Goal: Information Seeking & Learning: Learn about a topic

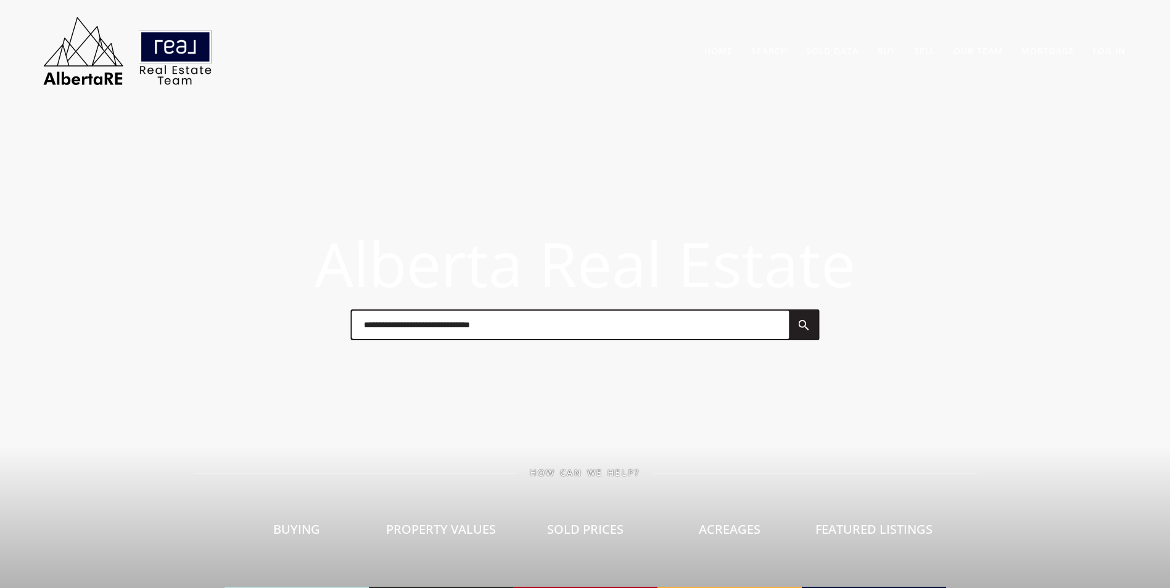
click at [505, 312] on input "text" at bounding box center [569, 325] width 437 height 28
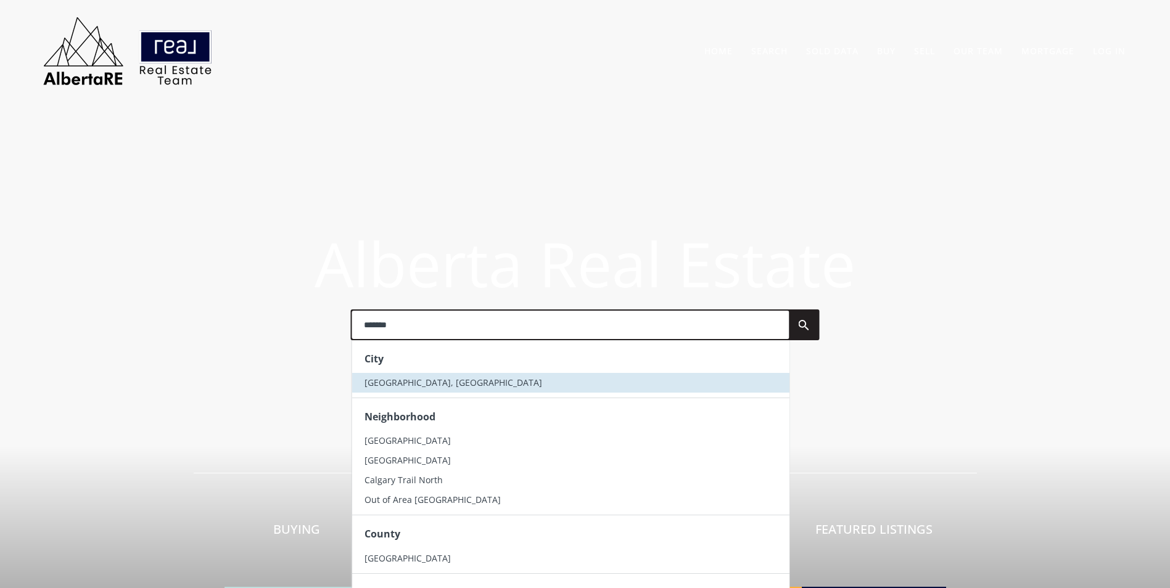
type input "*******"
click at [421, 384] on li "[GEOGRAPHIC_DATA], [GEOGRAPHIC_DATA]" at bounding box center [569, 383] width 437 height 20
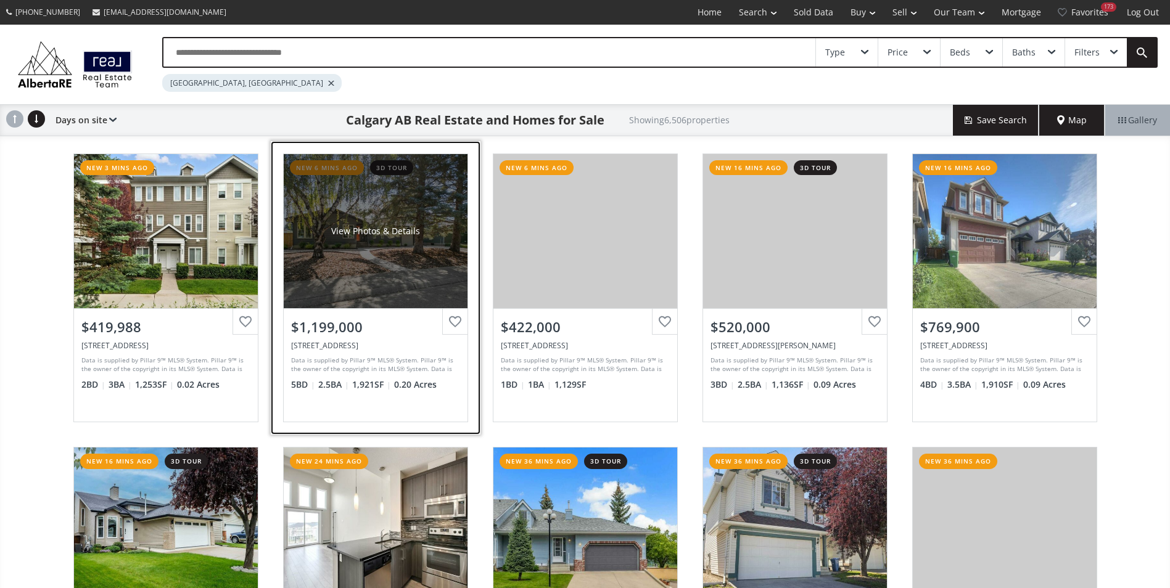
click at [414, 184] on div "View Photos & Details" at bounding box center [376, 231] width 184 height 154
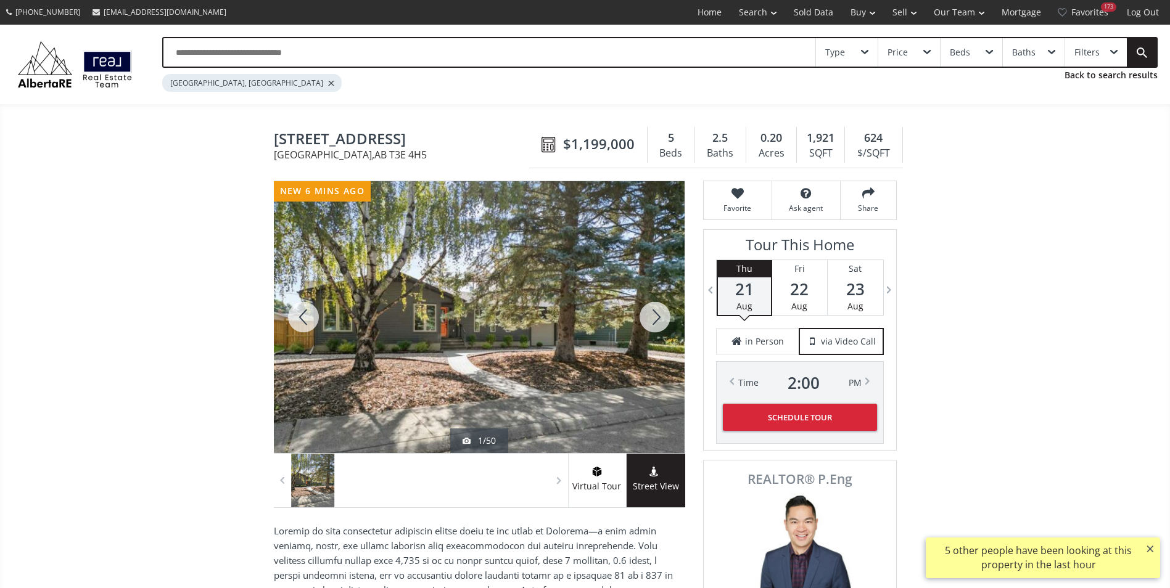
click at [667, 324] on div at bounding box center [654, 317] width 59 height 272
click at [658, 319] on div at bounding box center [654, 317] width 59 height 272
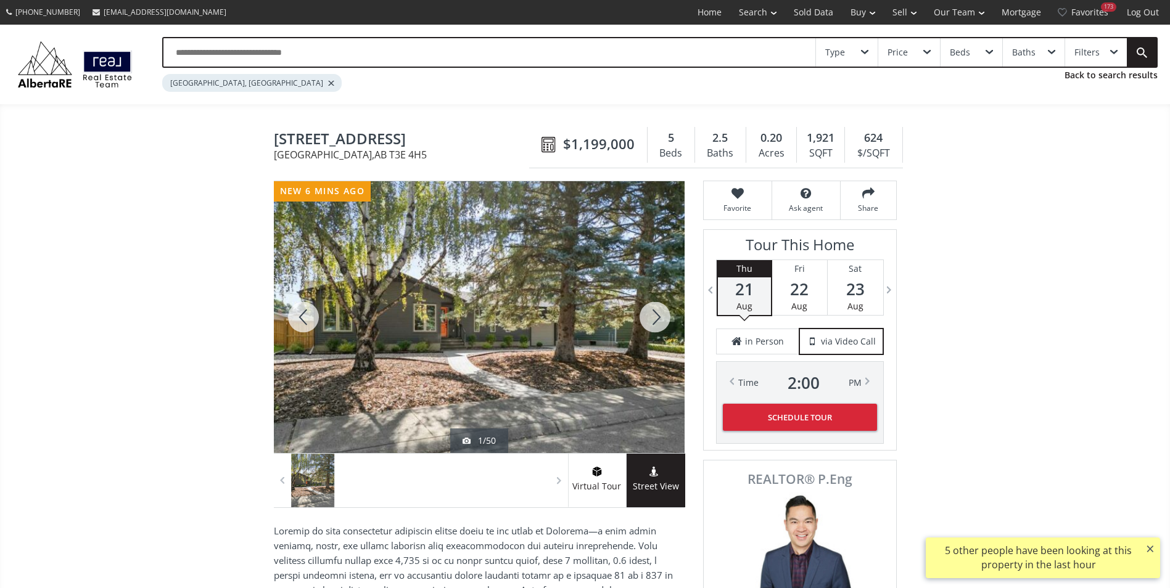
click at [658, 319] on div at bounding box center [654, 317] width 59 height 272
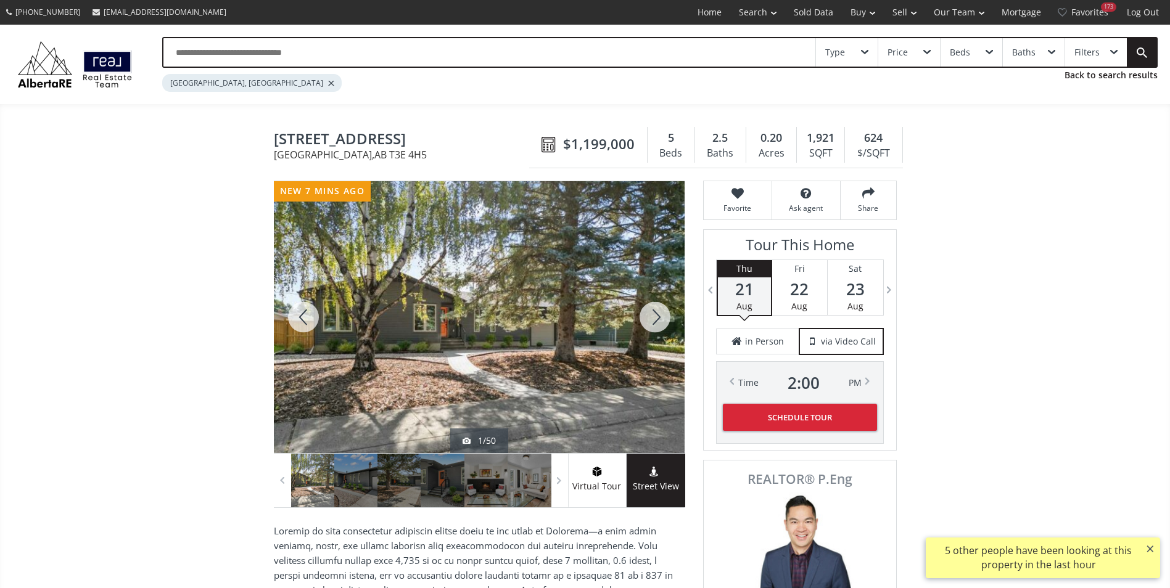
click at [658, 319] on div at bounding box center [654, 317] width 59 height 272
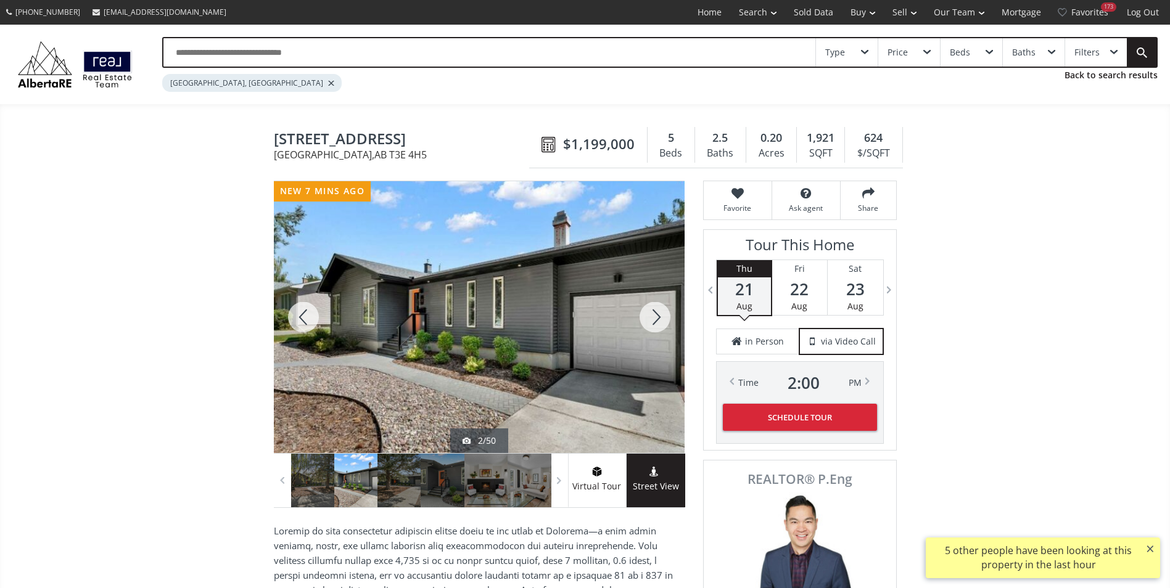
click at [658, 319] on div at bounding box center [654, 317] width 59 height 272
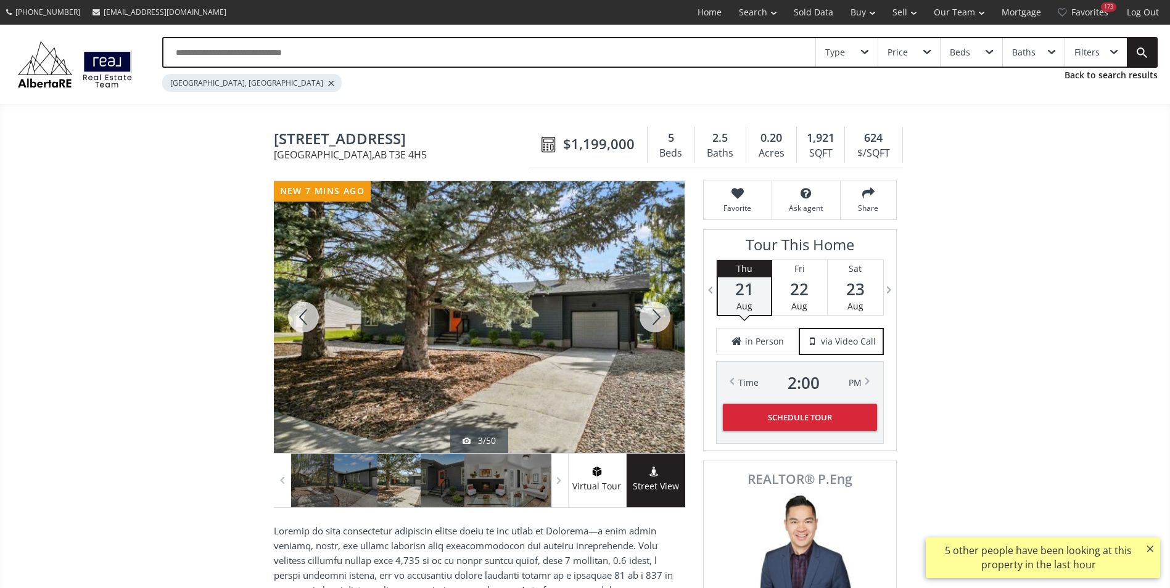
click at [658, 319] on div at bounding box center [654, 317] width 59 height 272
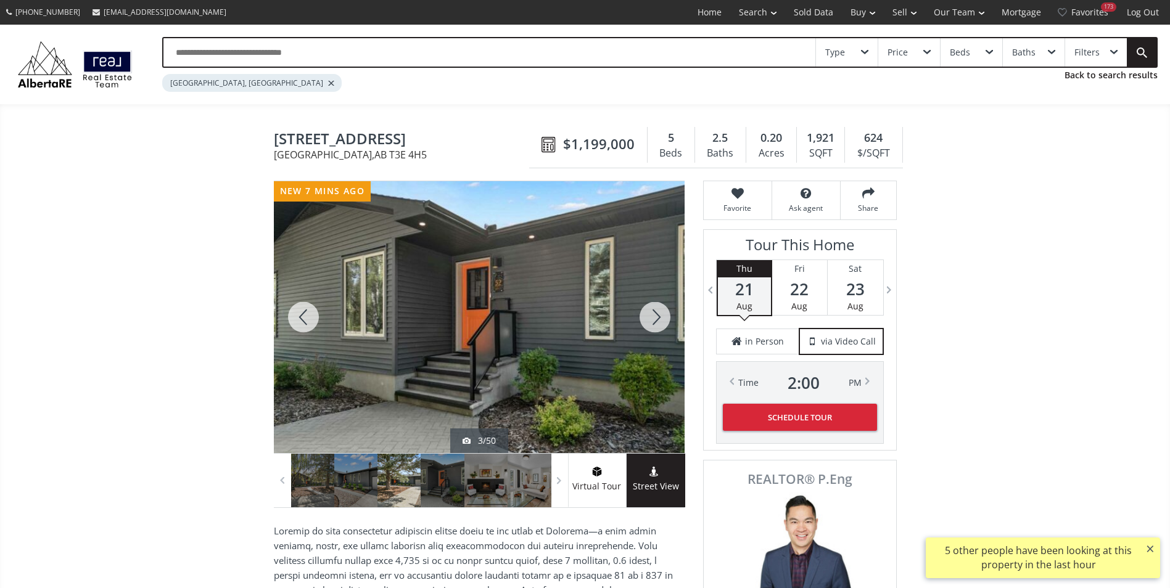
click at [658, 319] on div at bounding box center [654, 317] width 59 height 272
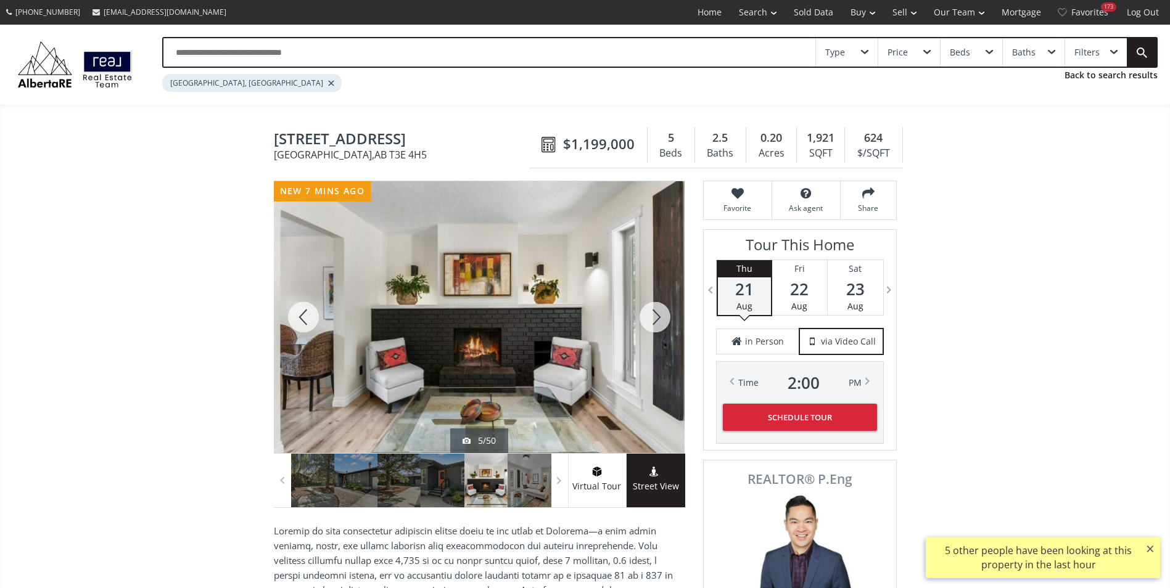
click at [658, 319] on div at bounding box center [654, 317] width 59 height 272
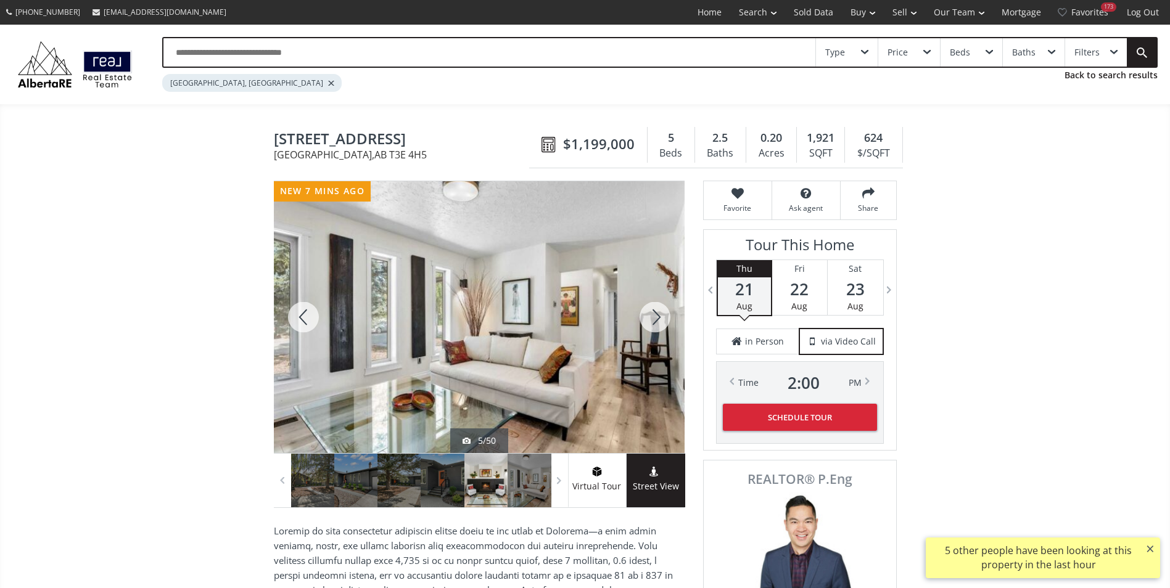
click at [658, 319] on div at bounding box center [654, 317] width 59 height 272
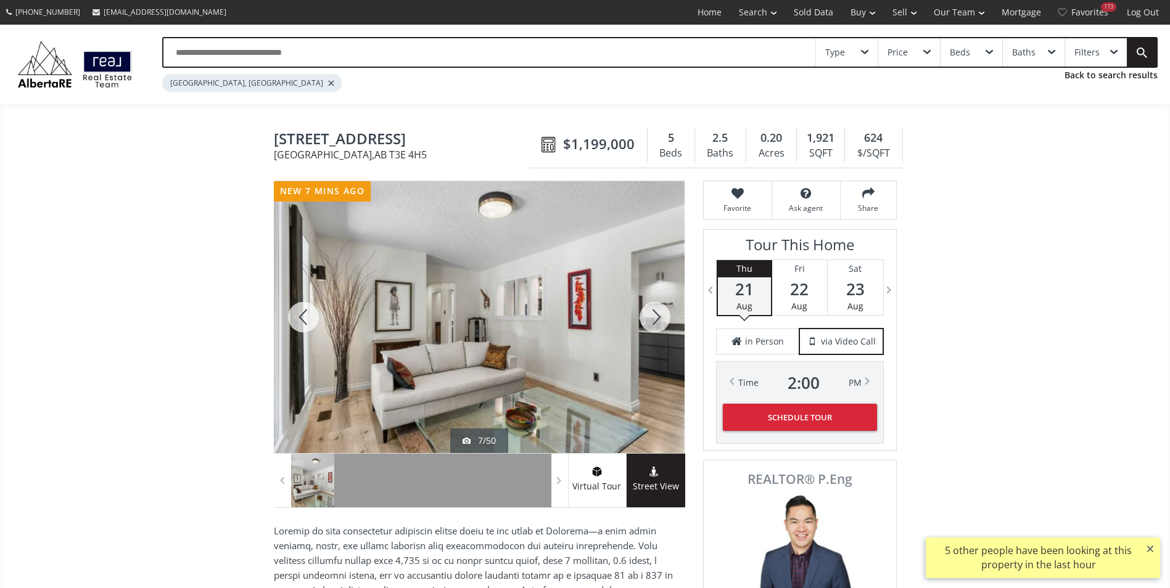
click at [658, 319] on div at bounding box center [654, 317] width 59 height 272
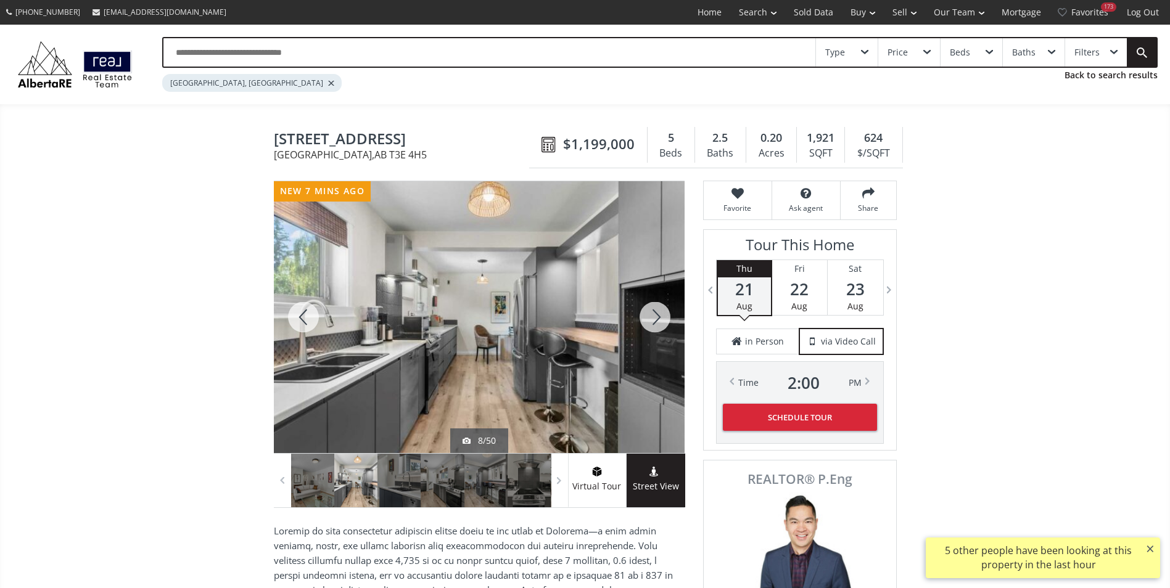
click at [658, 319] on div at bounding box center [654, 317] width 59 height 272
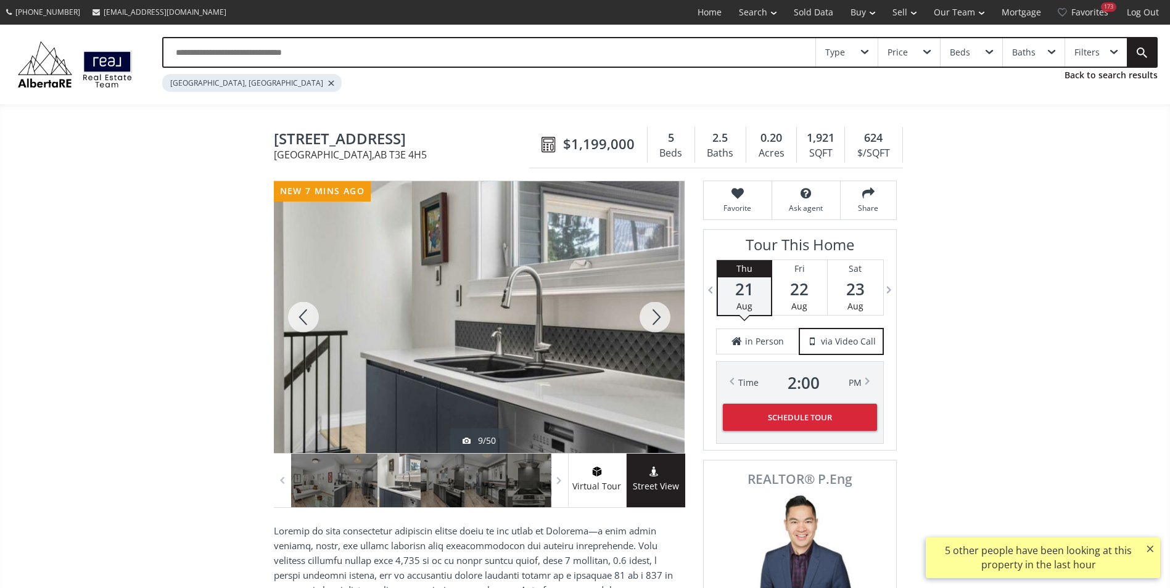
click at [658, 319] on div at bounding box center [654, 317] width 59 height 272
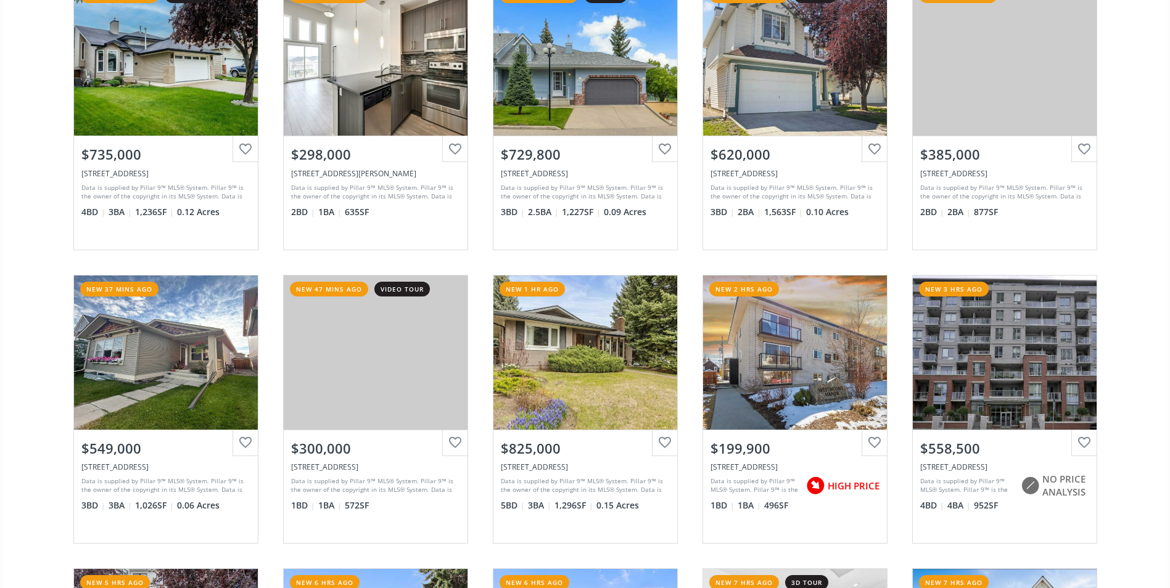
scroll to position [493, 0]
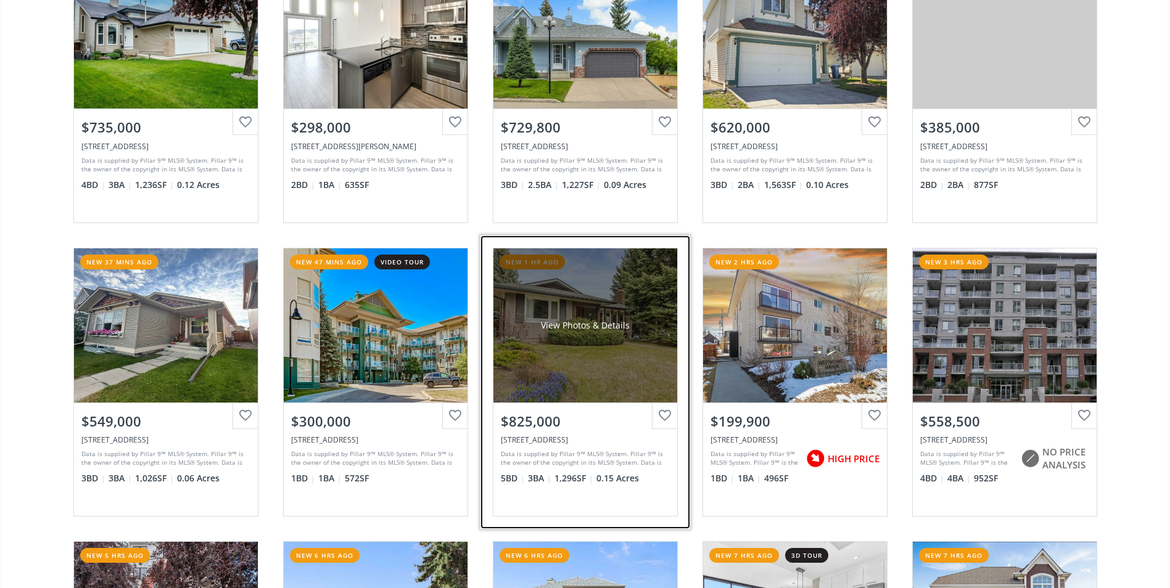
click at [585, 351] on div "View Photos & Details" at bounding box center [585, 325] width 184 height 154
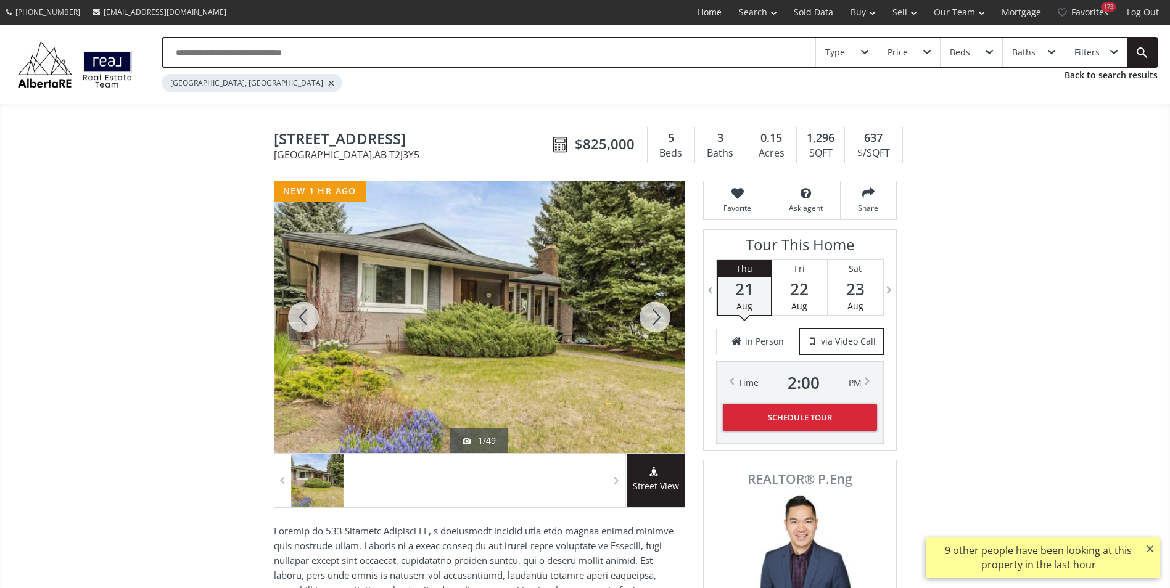
click at [640, 315] on div at bounding box center [654, 317] width 59 height 272
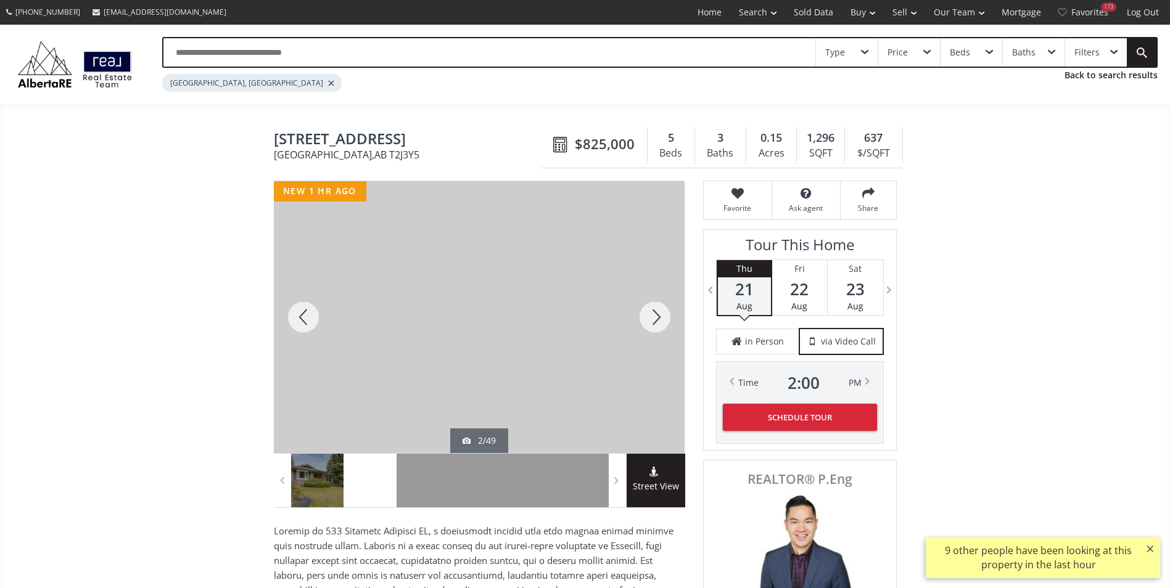
click at [640, 315] on div at bounding box center [654, 317] width 59 height 272
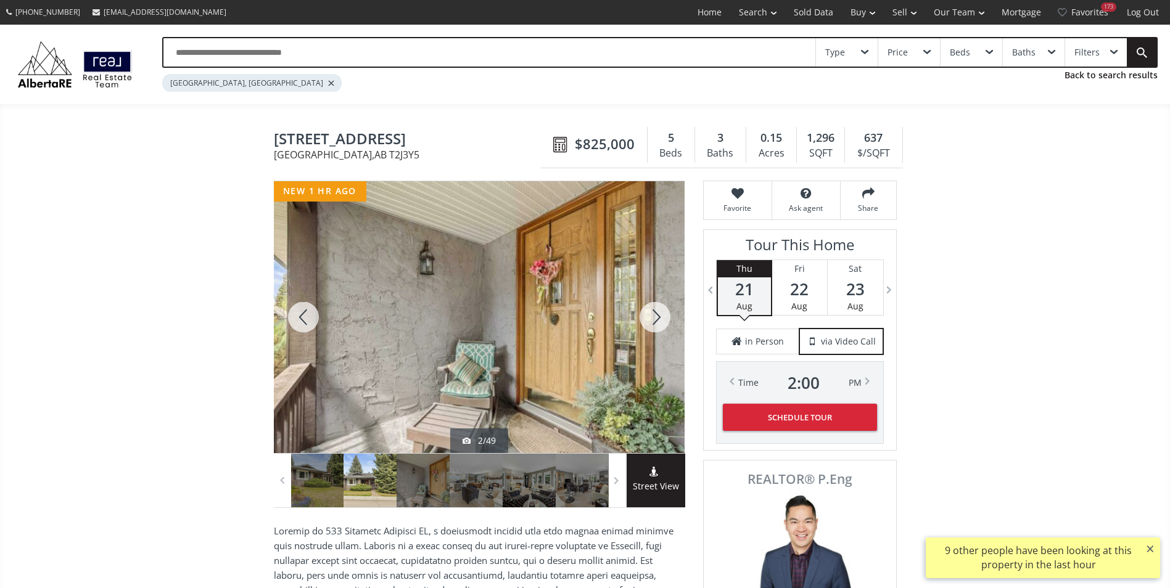
click at [640, 315] on div at bounding box center [654, 317] width 59 height 272
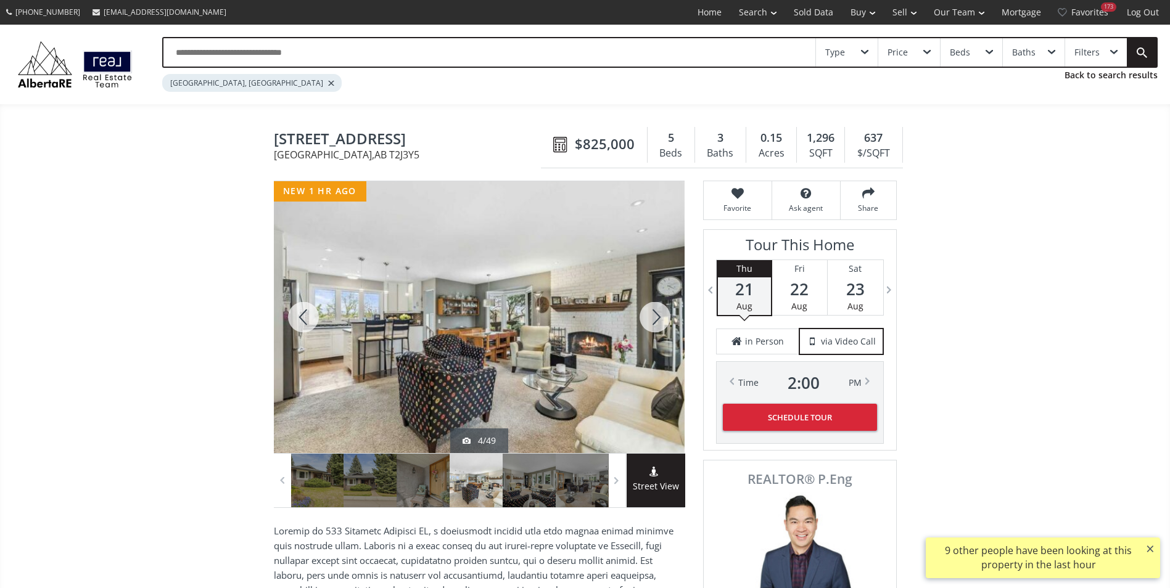
click at [640, 315] on div at bounding box center [654, 317] width 59 height 272
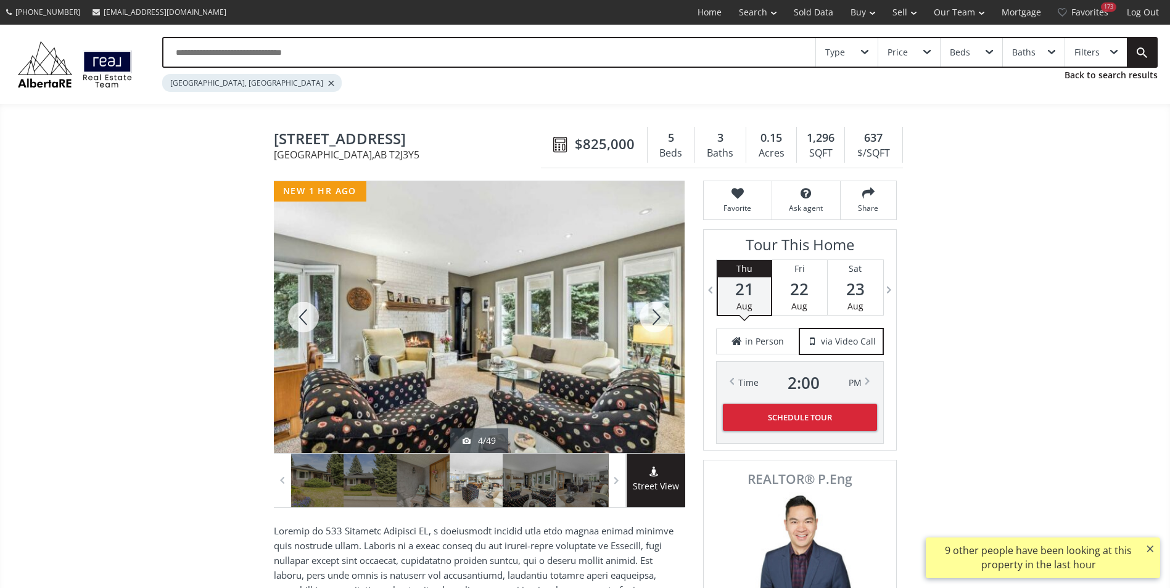
click at [640, 315] on div at bounding box center [654, 317] width 59 height 272
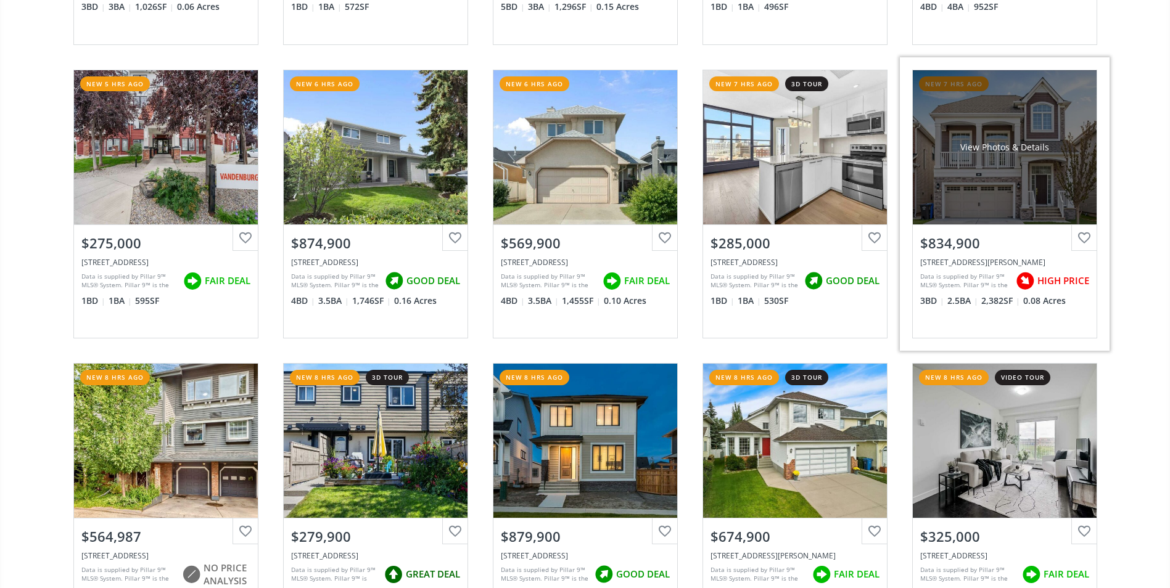
scroll to position [987, 0]
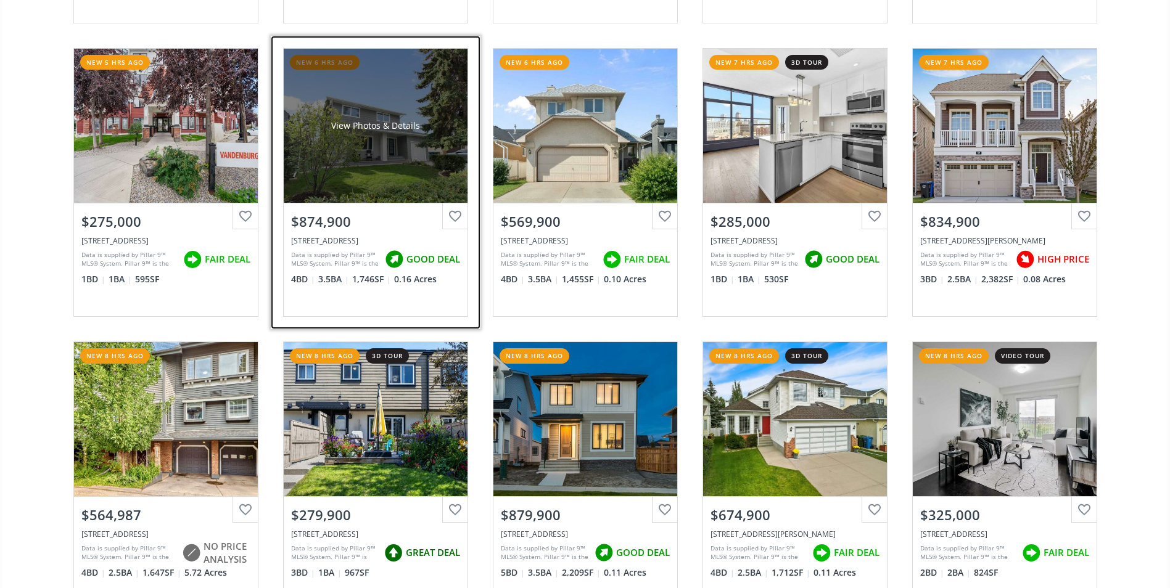
click at [397, 117] on div "View Photos & Details" at bounding box center [376, 126] width 184 height 154
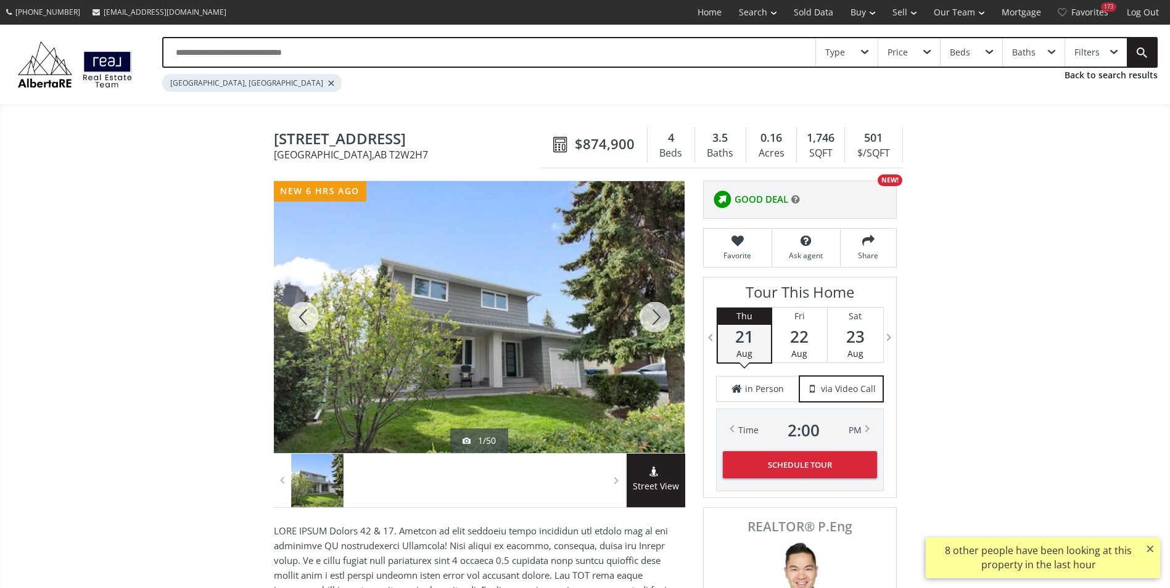
click at [642, 322] on div at bounding box center [654, 317] width 59 height 272
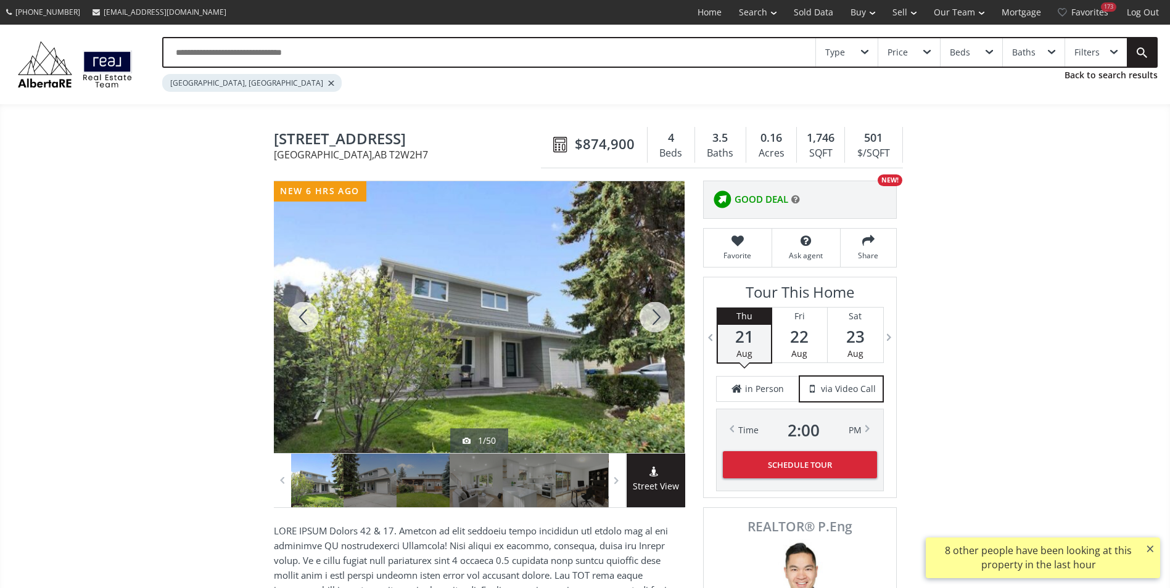
click at [649, 316] on div at bounding box center [654, 317] width 59 height 272
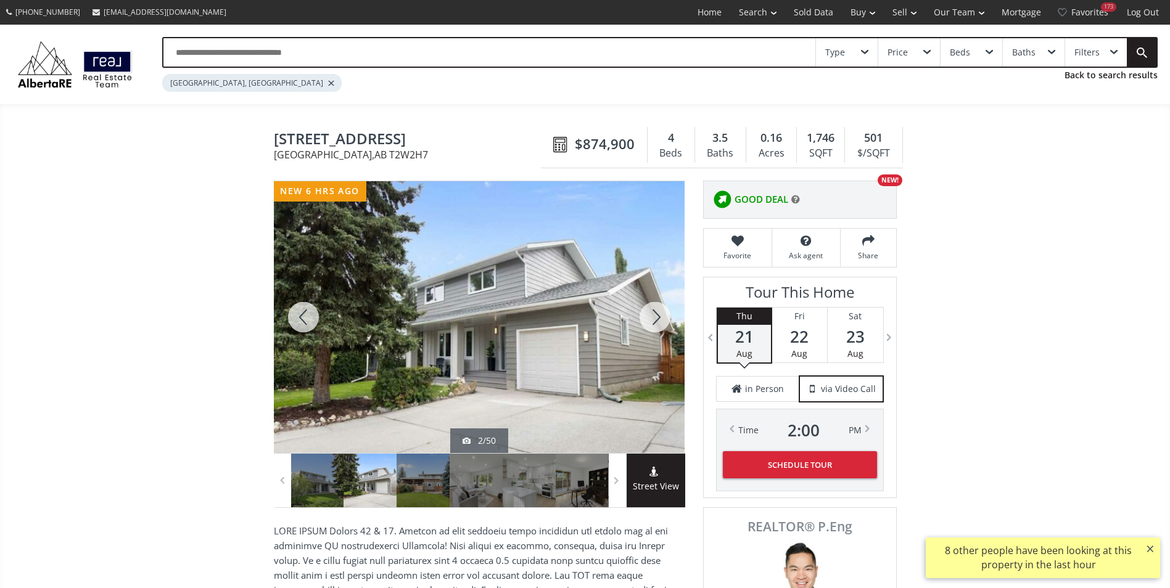
click at [649, 316] on div at bounding box center [654, 317] width 59 height 272
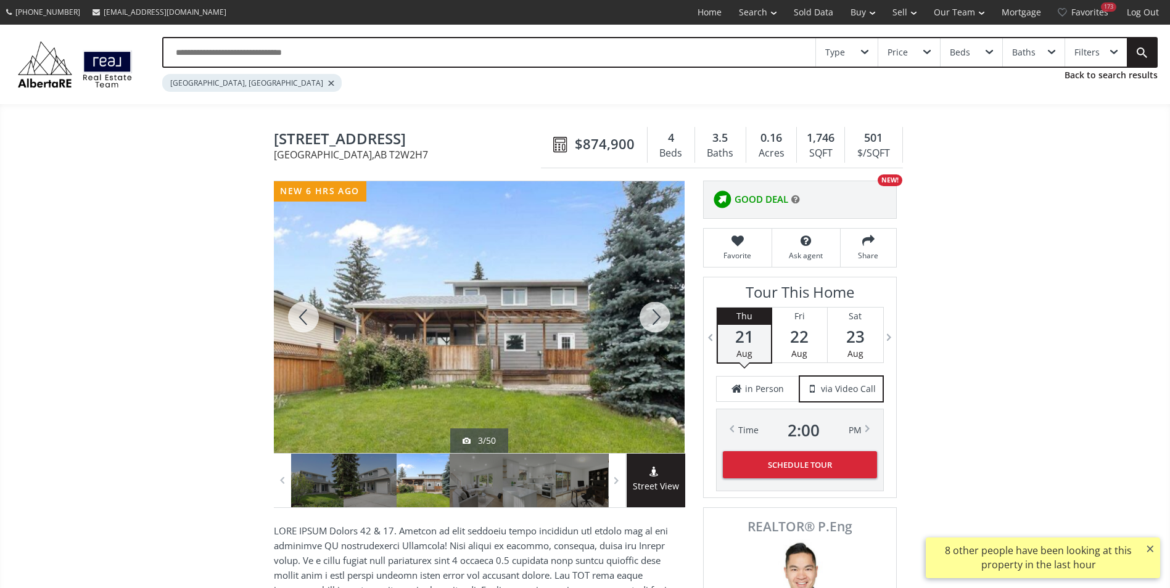
click at [649, 316] on div at bounding box center [654, 317] width 59 height 272
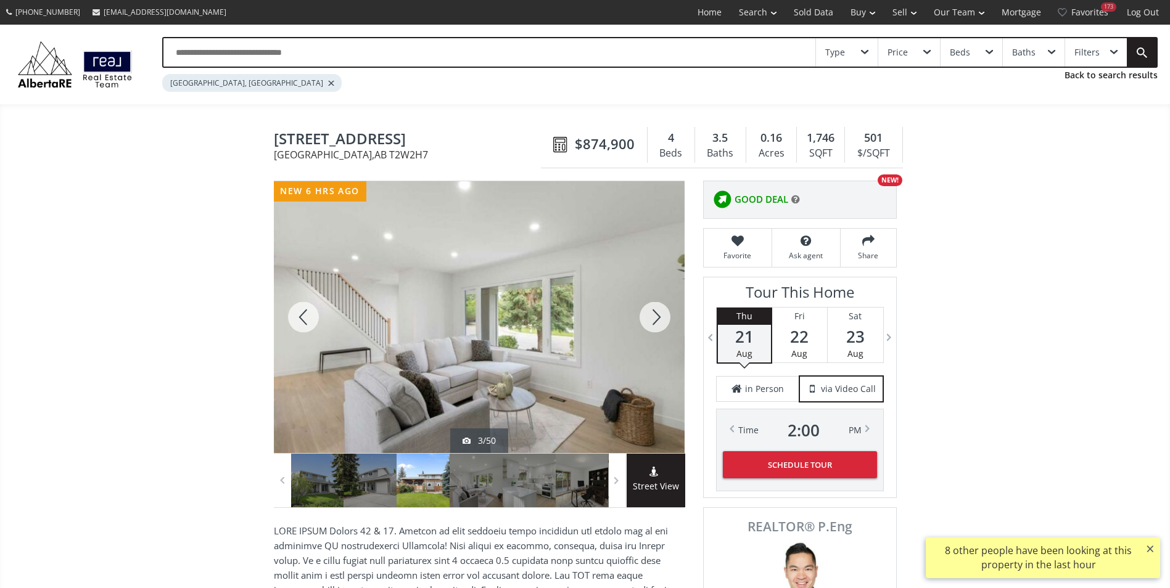
click at [651, 315] on div at bounding box center [654, 317] width 59 height 272
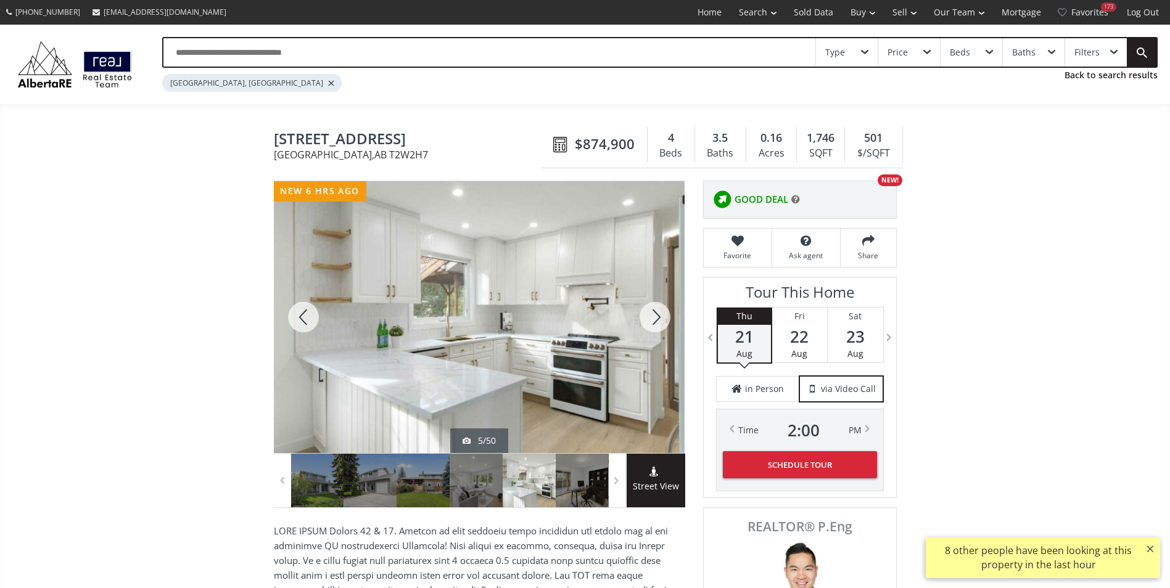
click at [653, 315] on div at bounding box center [654, 317] width 59 height 272
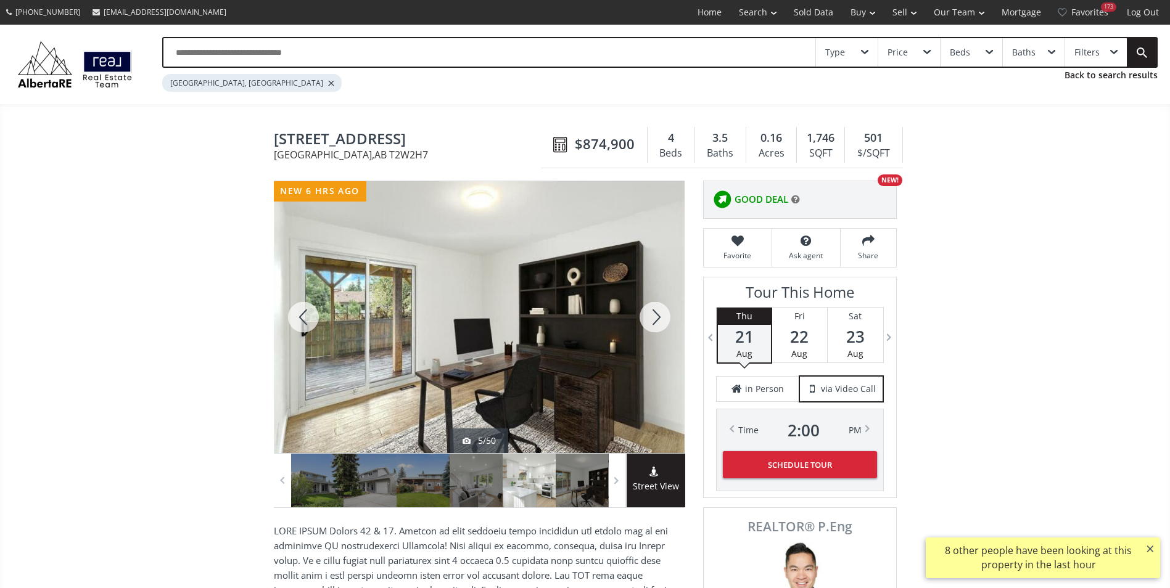
click at [653, 315] on div at bounding box center [654, 317] width 59 height 272
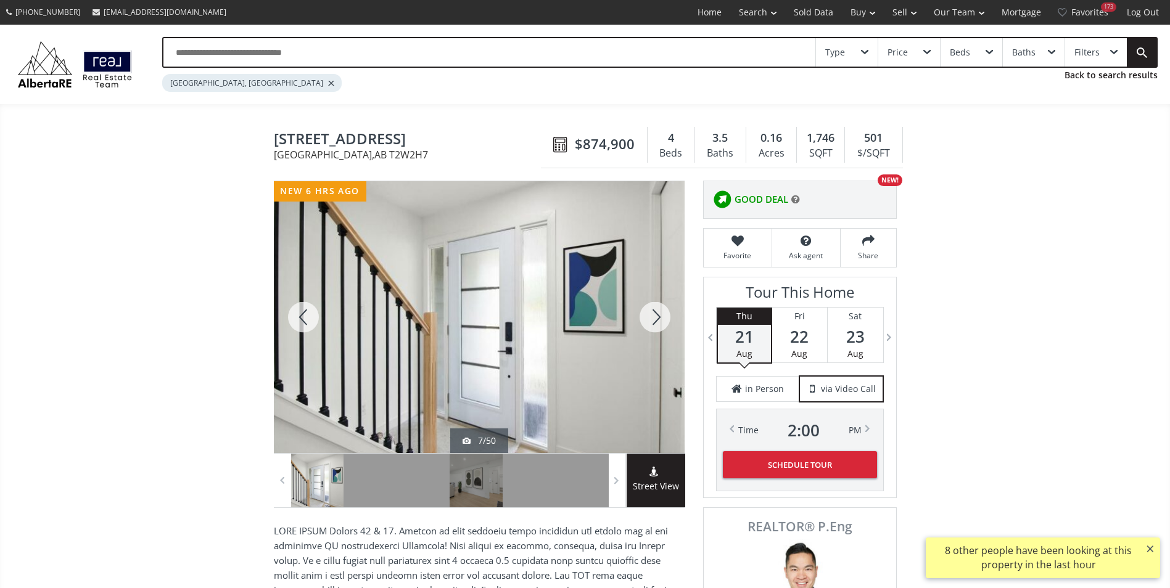
click at [653, 315] on div at bounding box center [654, 317] width 59 height 272
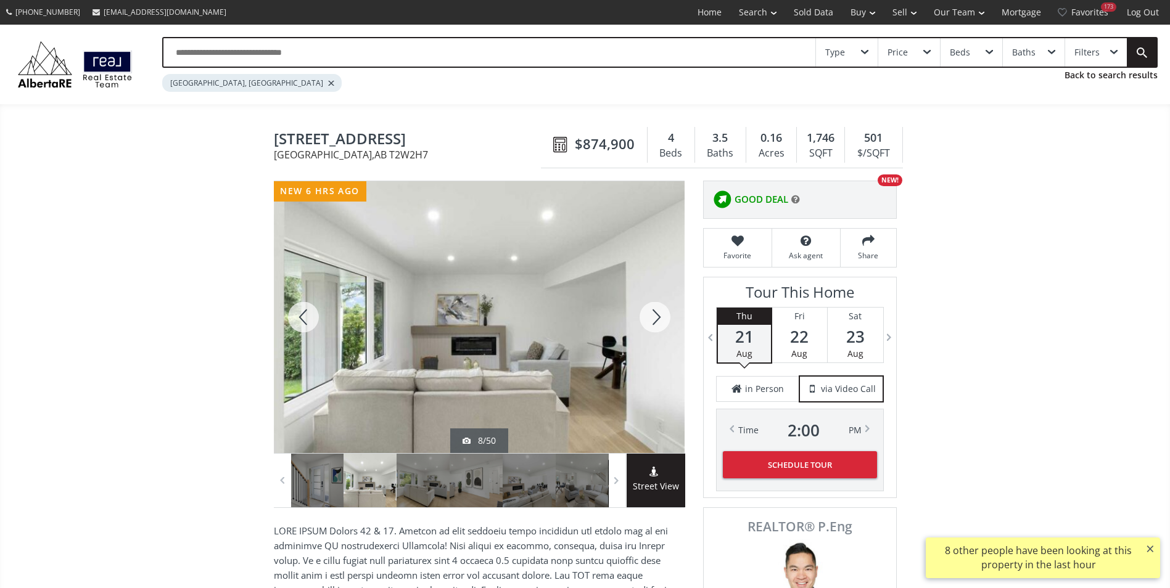
click at [297, 332] on div at bounding box center [303, 317] width 59 height 272
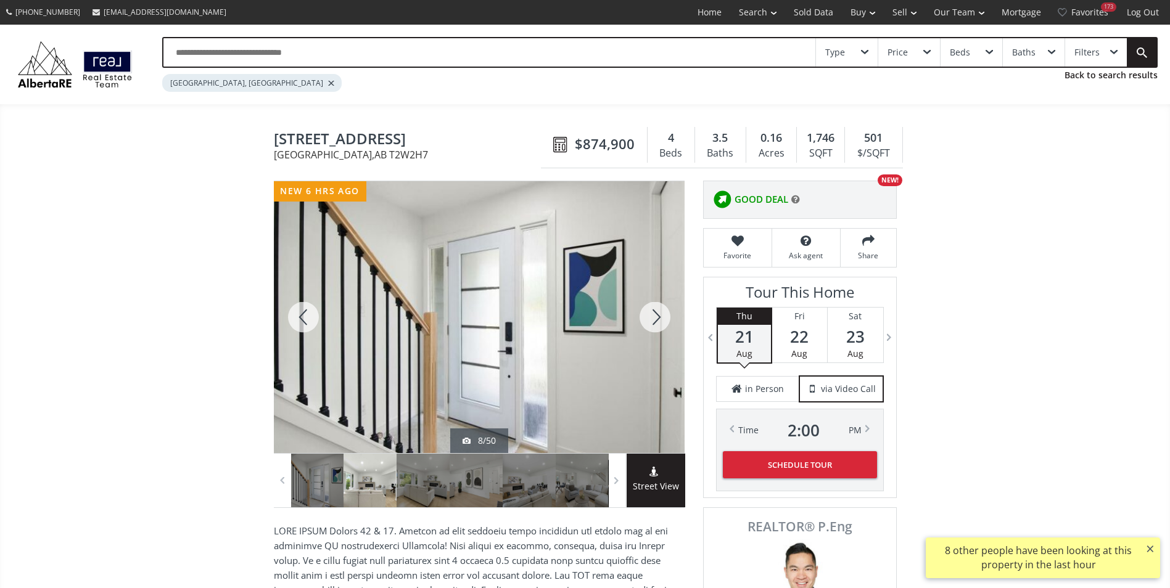
click at [306, 323] on div at bounding box center [303, 317] width 59 height 272
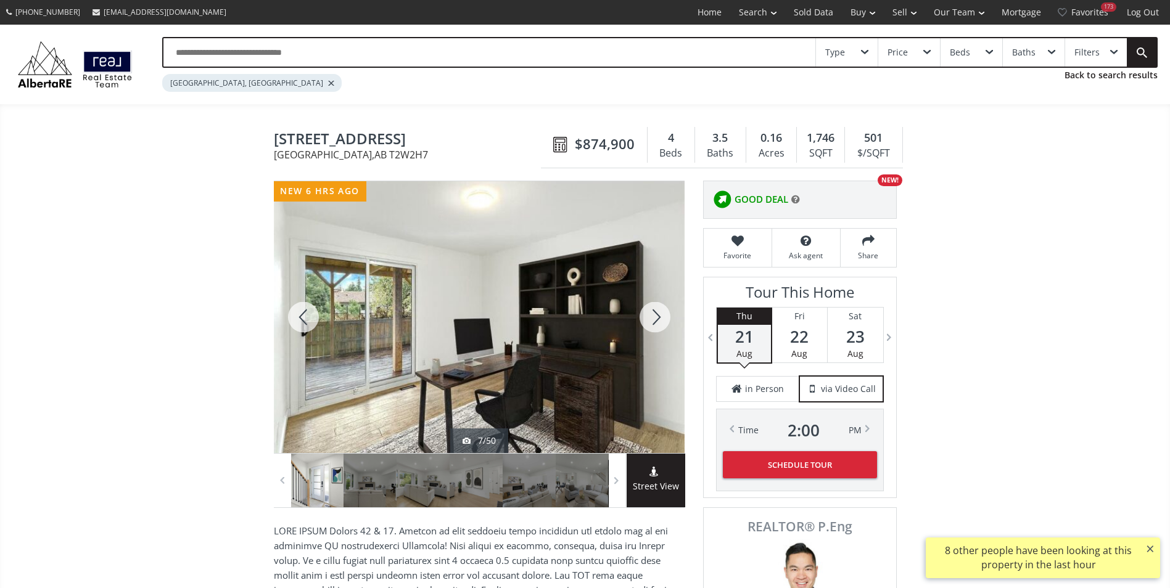
click at [306, 323] on div at bounding box center [303, 317] width 59 height 272
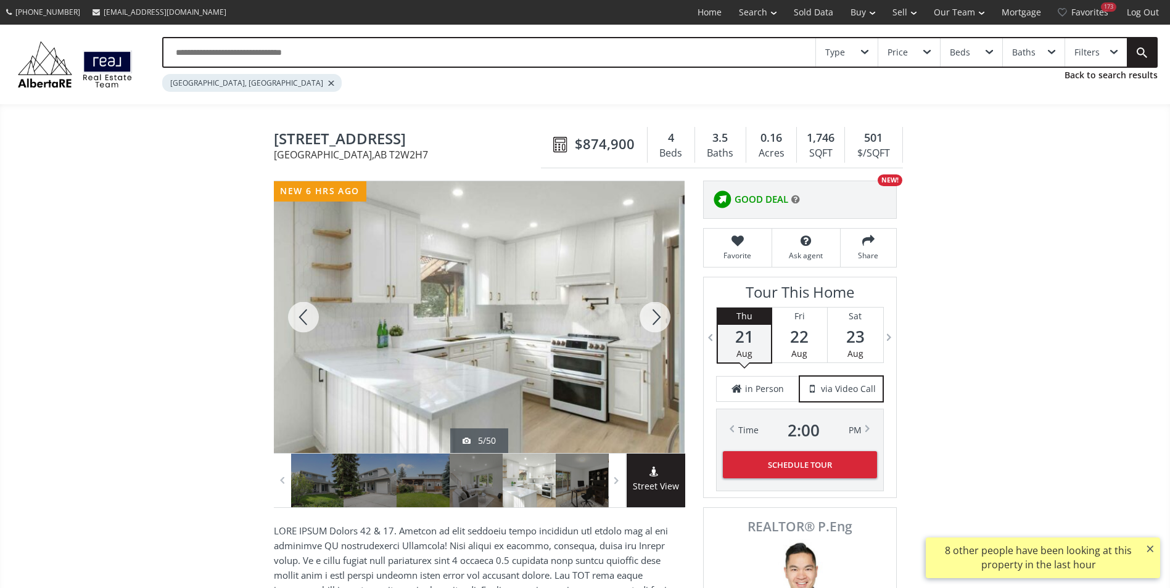
click at [306, 323] on div at bounding box center [303, 317] width 59 height 272
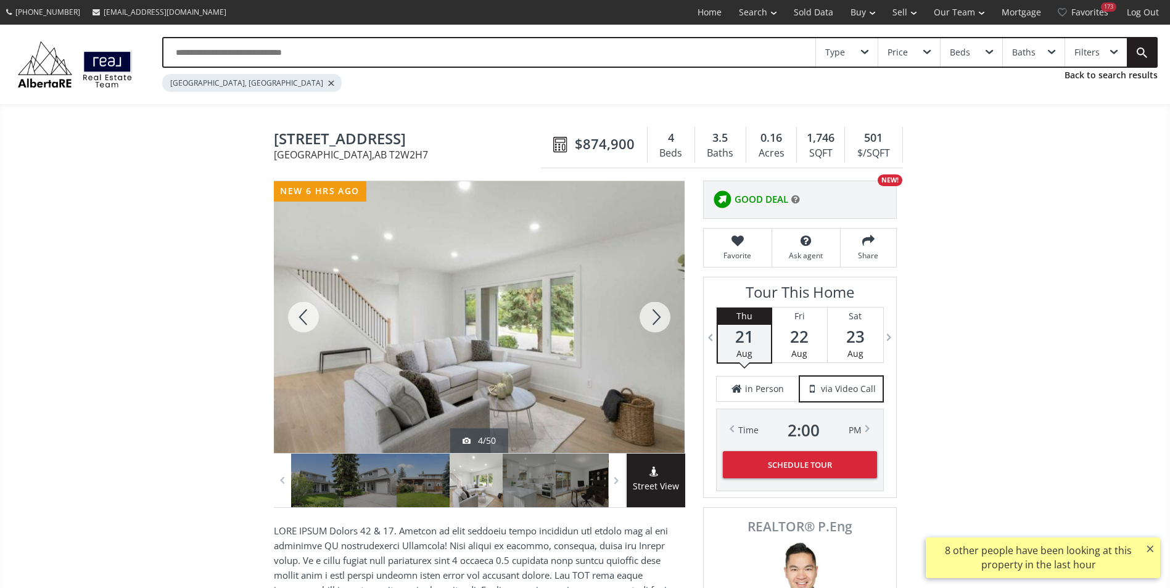
click at [646, 313] on div at bounding box center [654, 317] width 59 height 272
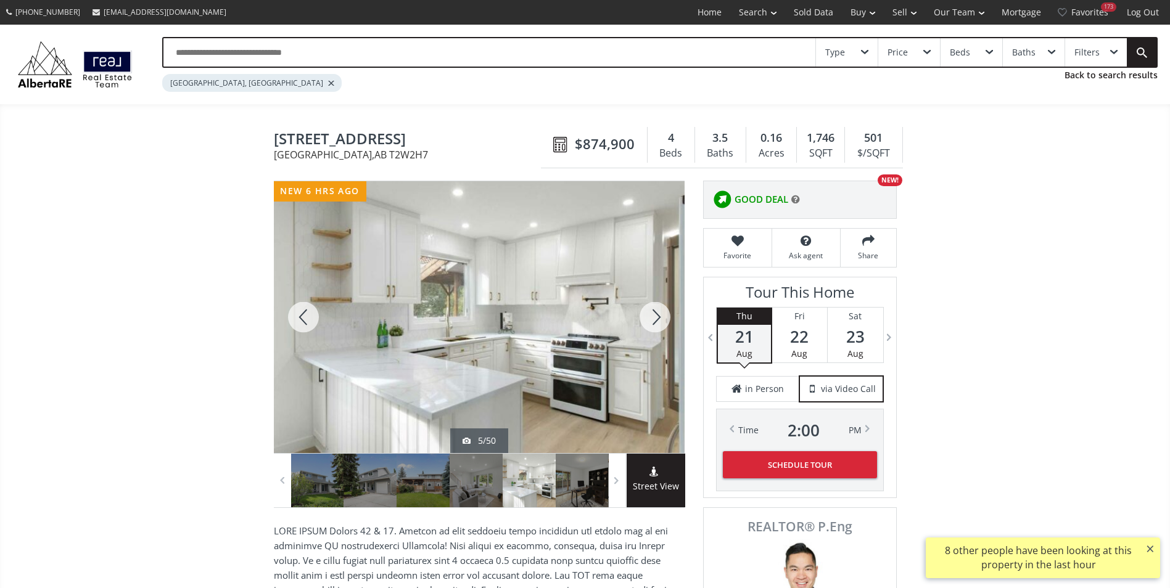
click at [646, 313] on div at bounding box center [654, 317] width 59 height 272
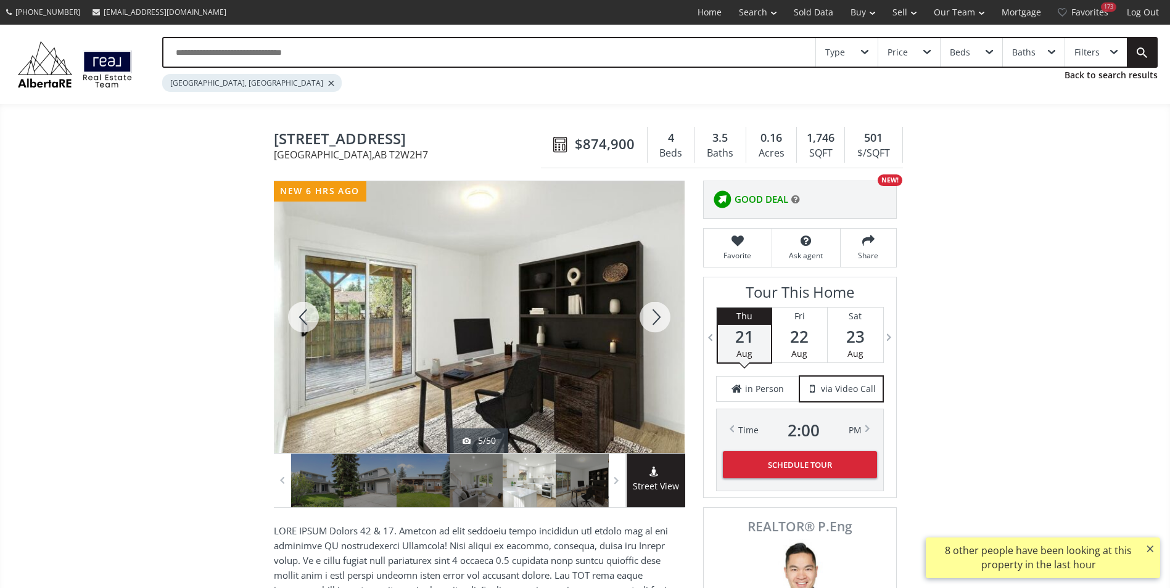
click at [646, 313] on div at bounding box center [654, 317] width 59 height 272
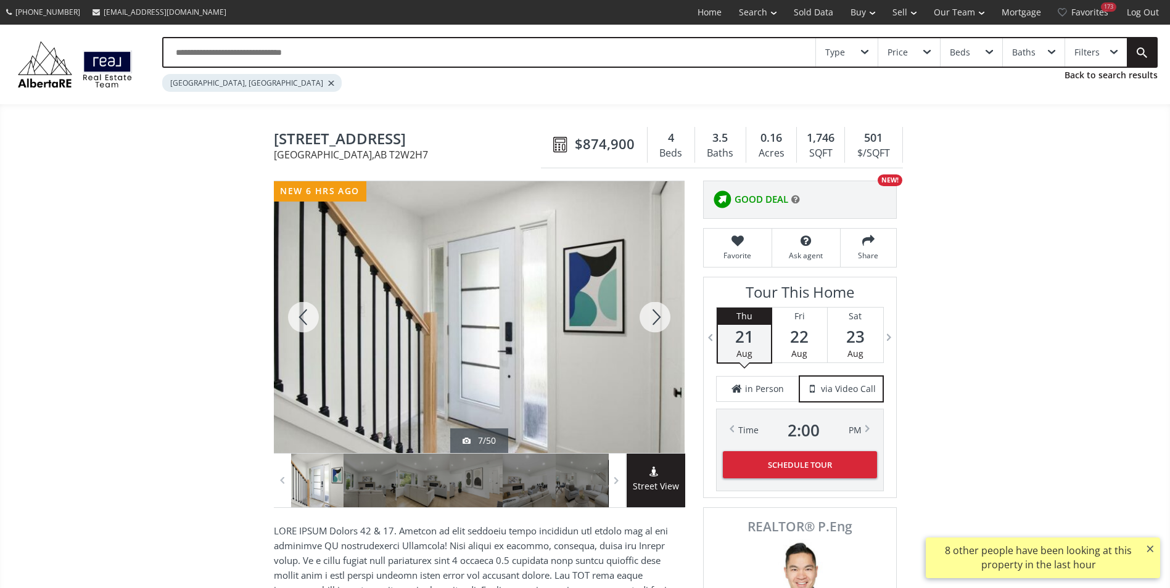
click at [646, 313] on div at bounding box center [654, 317] width 59 height 272
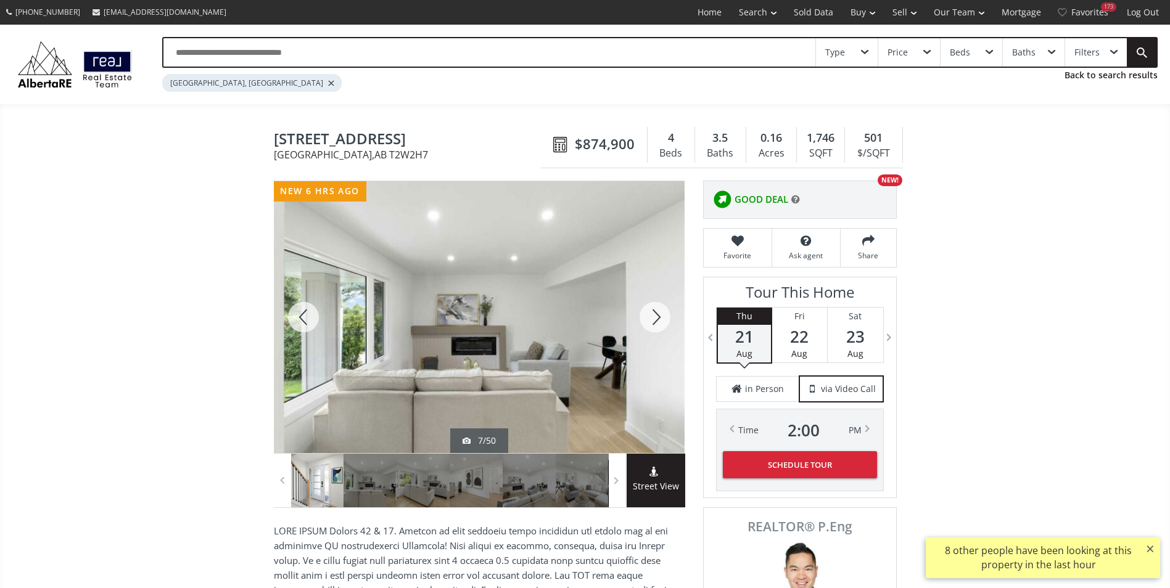
click at [646, 313] on div at bounding box center [654, 317] width 59 height 272
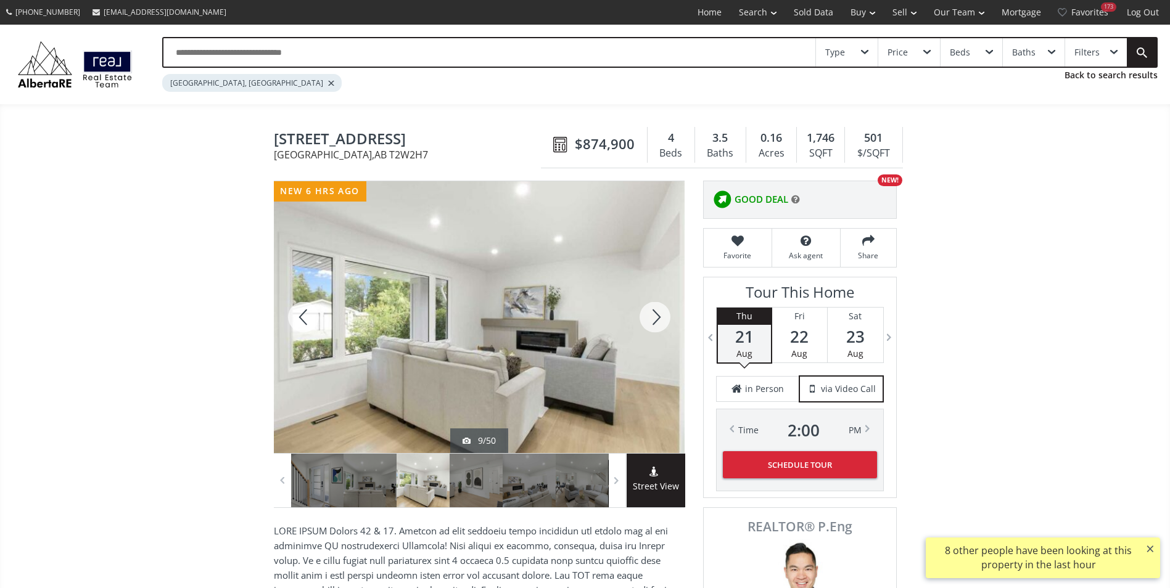
click at [646, 313] on div at bounding box center [654, 317] width 59 height 272
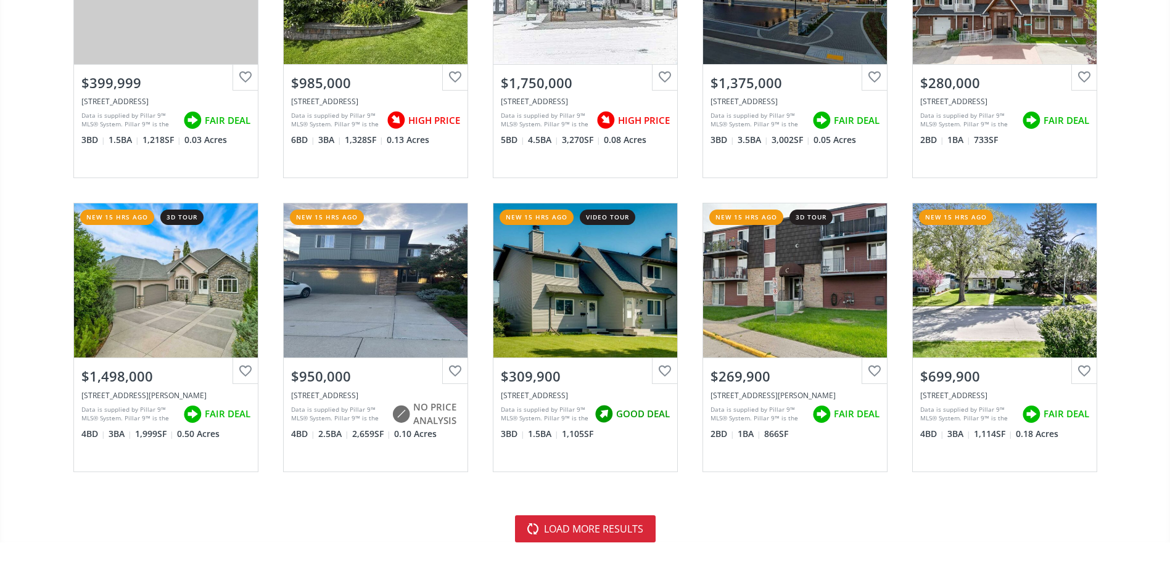
scroll to position [2836, 0]
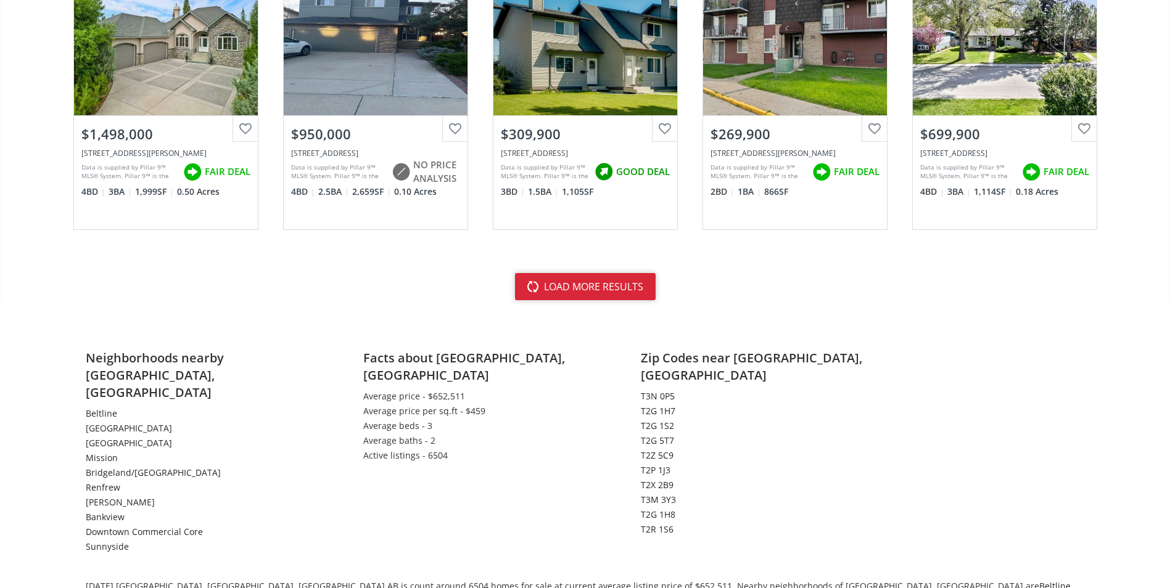
click at [630, 281] on button "load more results" at bounding box center [585, 286] width 141 height 27
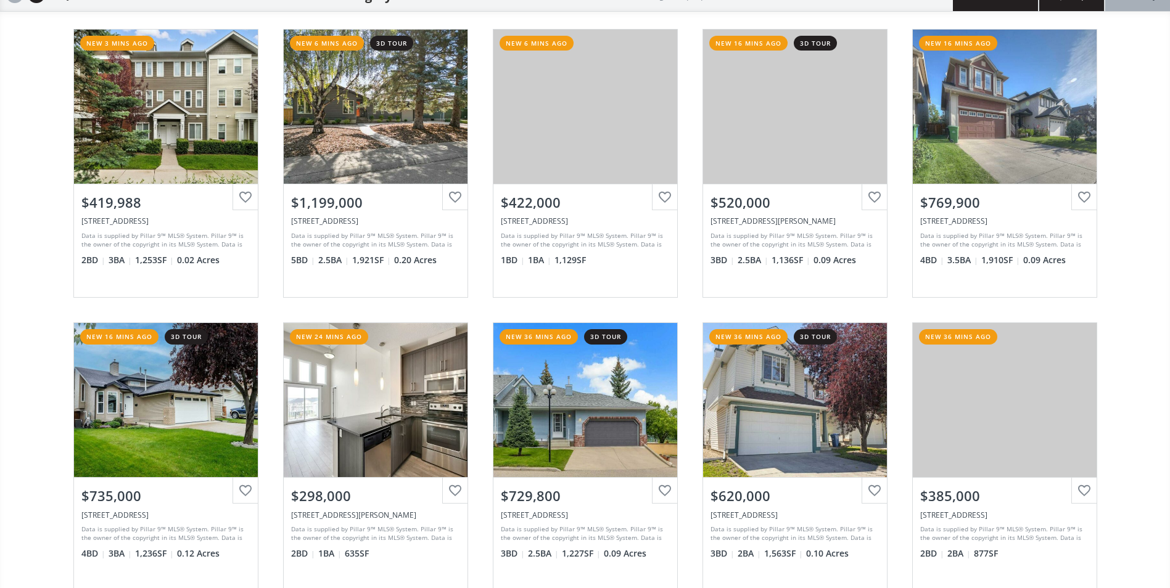
scroll to position [0, 0]
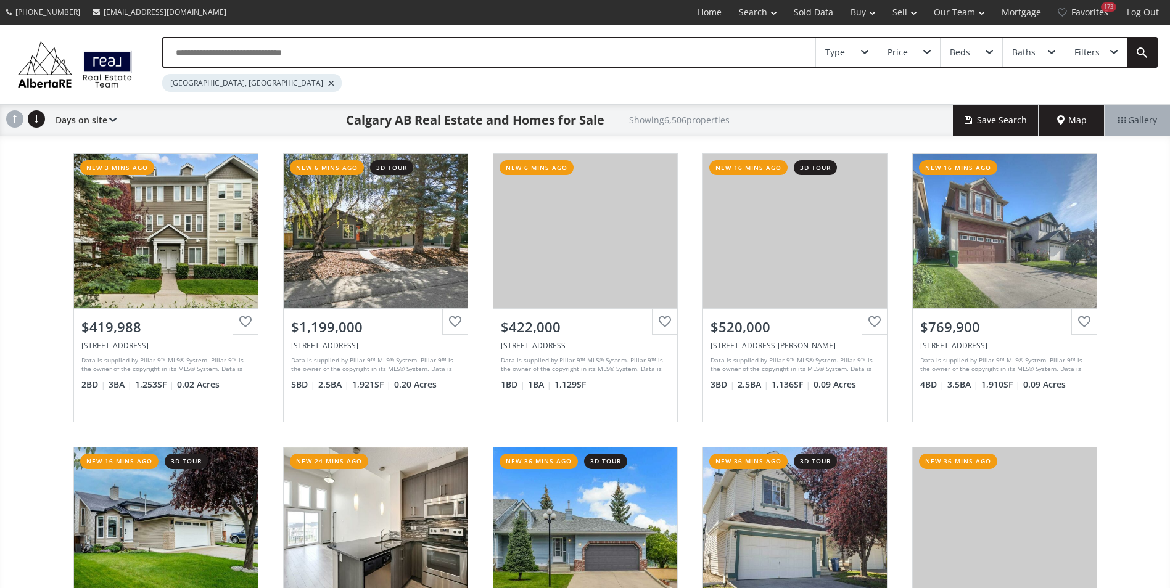
click at [223, 49] on input "text" at bounding box center [489, 52] width 652 height 28
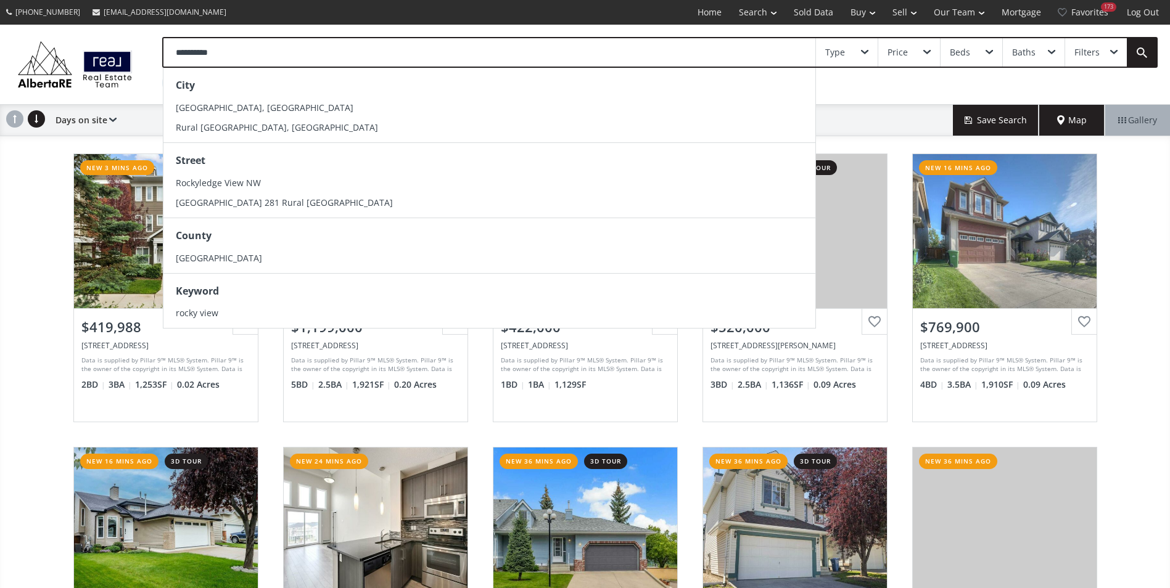
type input "**********"
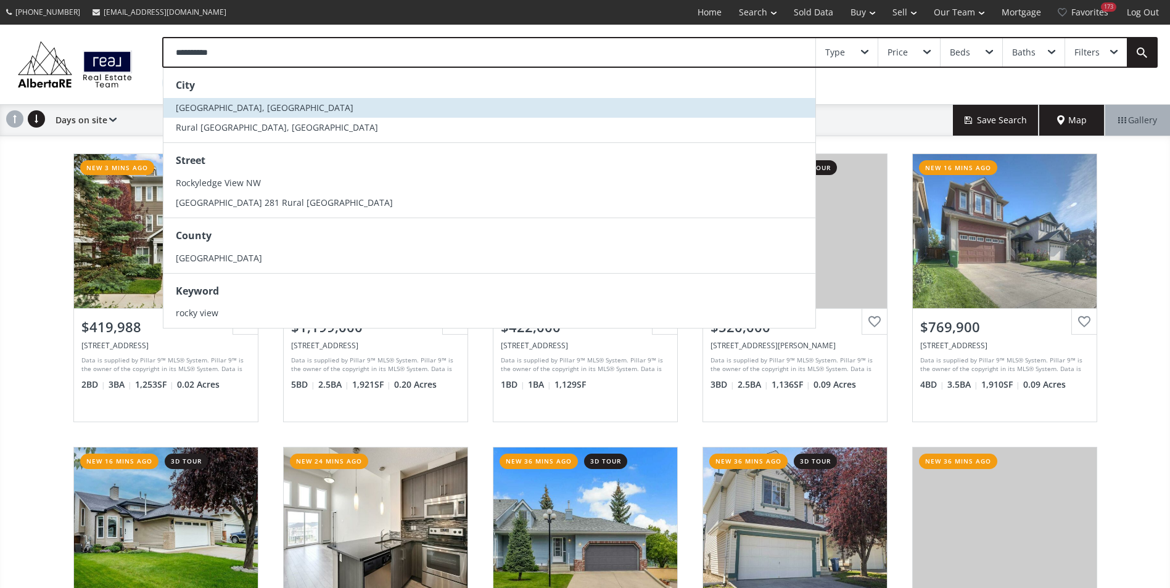
click at [213, 102] on span "[GEOGRAPHIC_DATA], [GEOGRAPHIC_DATA]" at bounding box center [265, 108] width 178 height 12
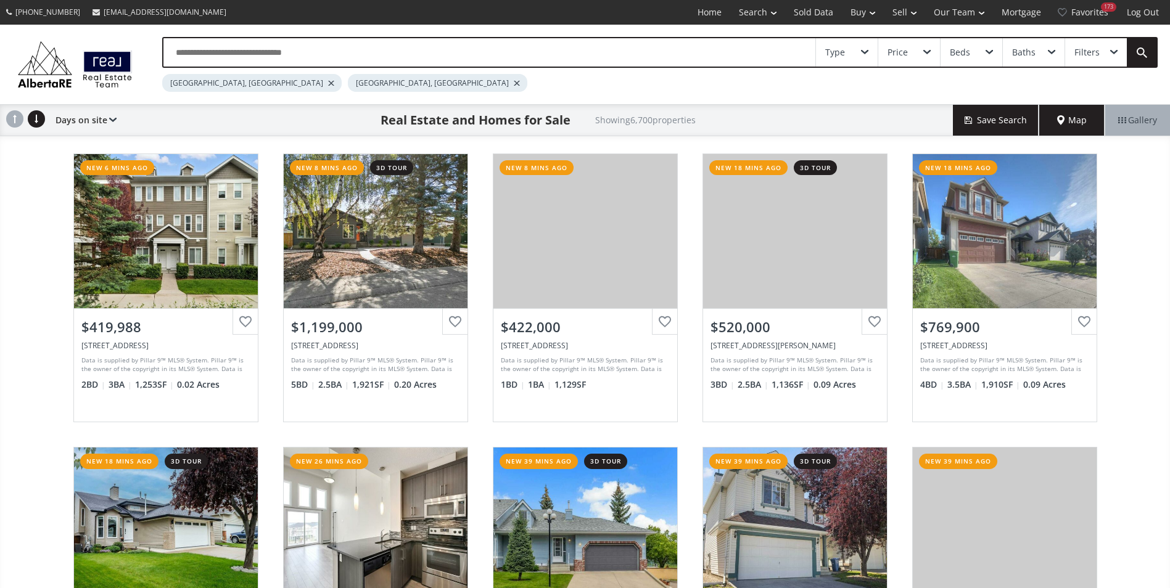
click at [328, 83] on div at bounding box center [331, 83] width 6 height 5
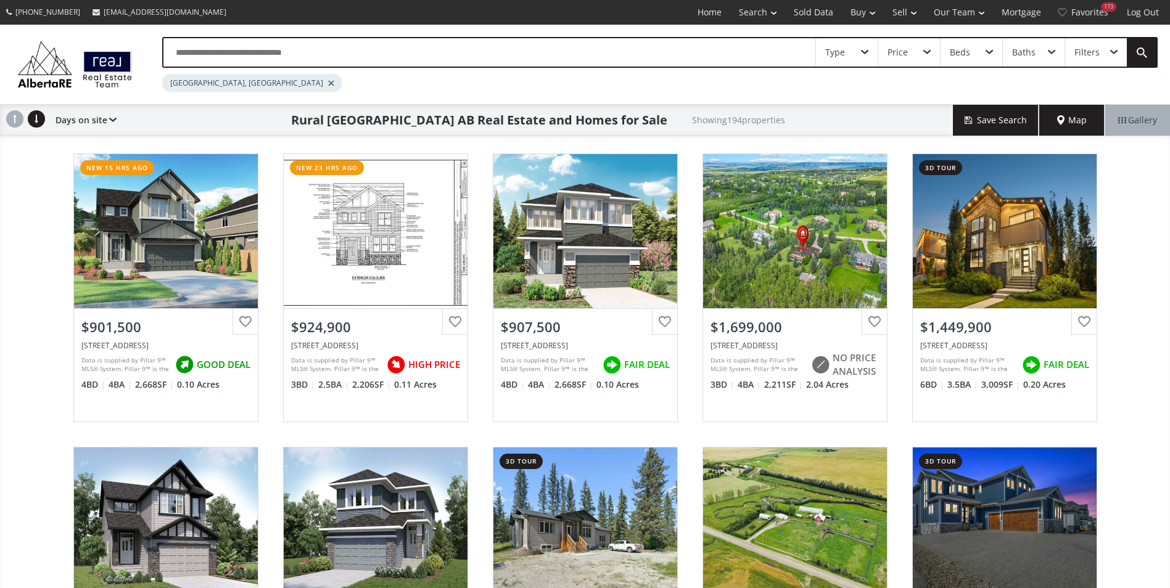
click at [257, 57] on input "text" at bounding box center [489, 52] width 652 height 28
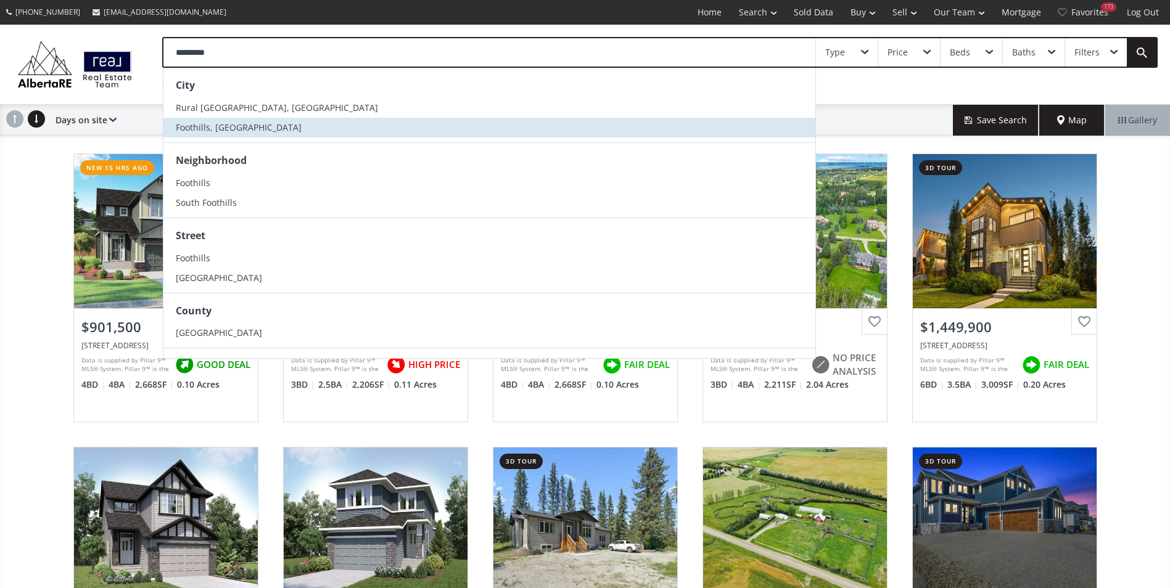
type input "*********"
click at [230, 133] on li "Foothills, [GEOGRAPHIC_DATA]" at bounding box center [489, 128] width 652 height 20
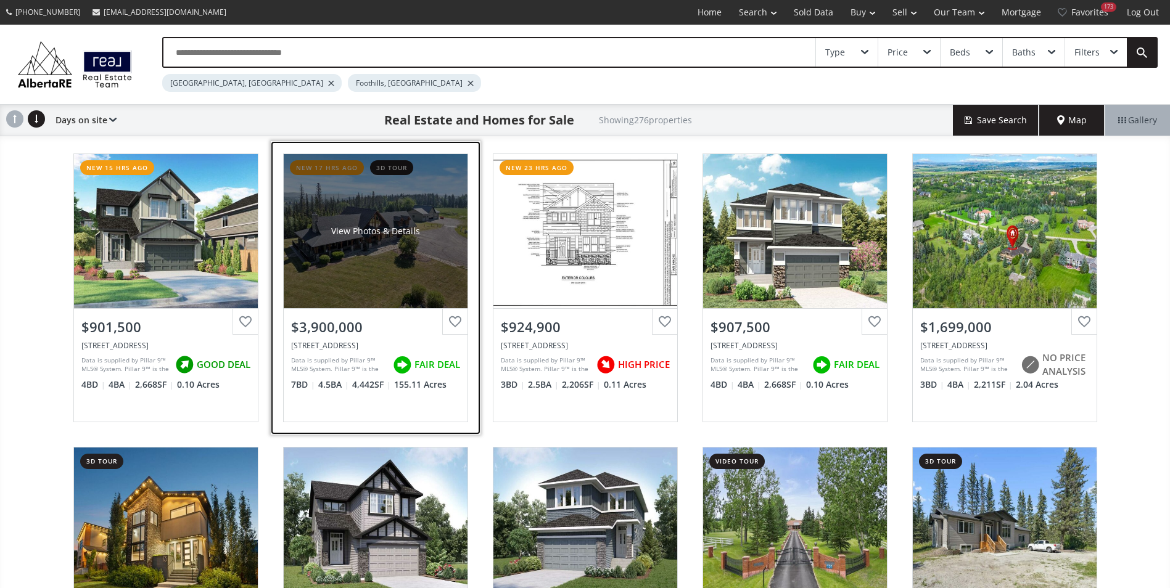
click at [415, 271] on div "View Photos & Details" at bounding box center [376, 231] width 184 height 154
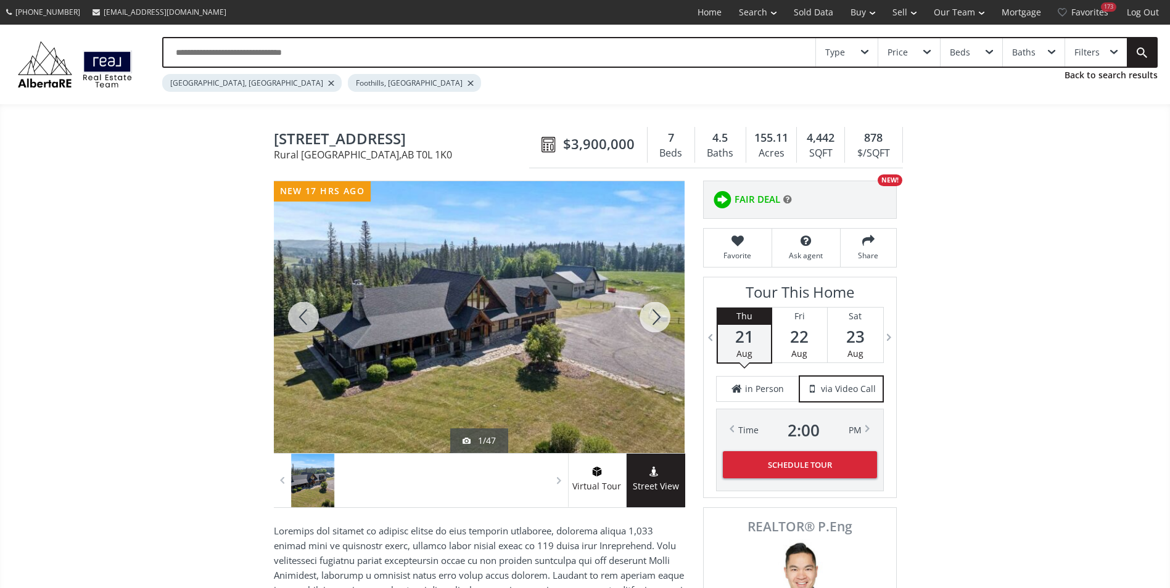
click at [665, 313] on div at bounding box center [654, 317] width 59 height 272
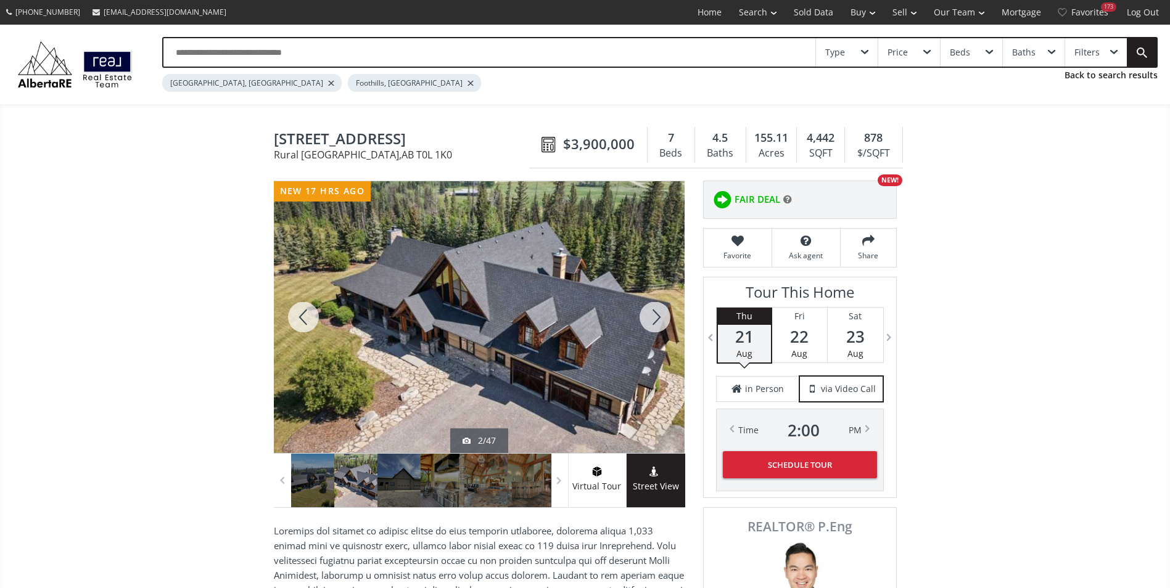
click at [661, 318] on div at bounding box center [654, 317] width 59 height 272
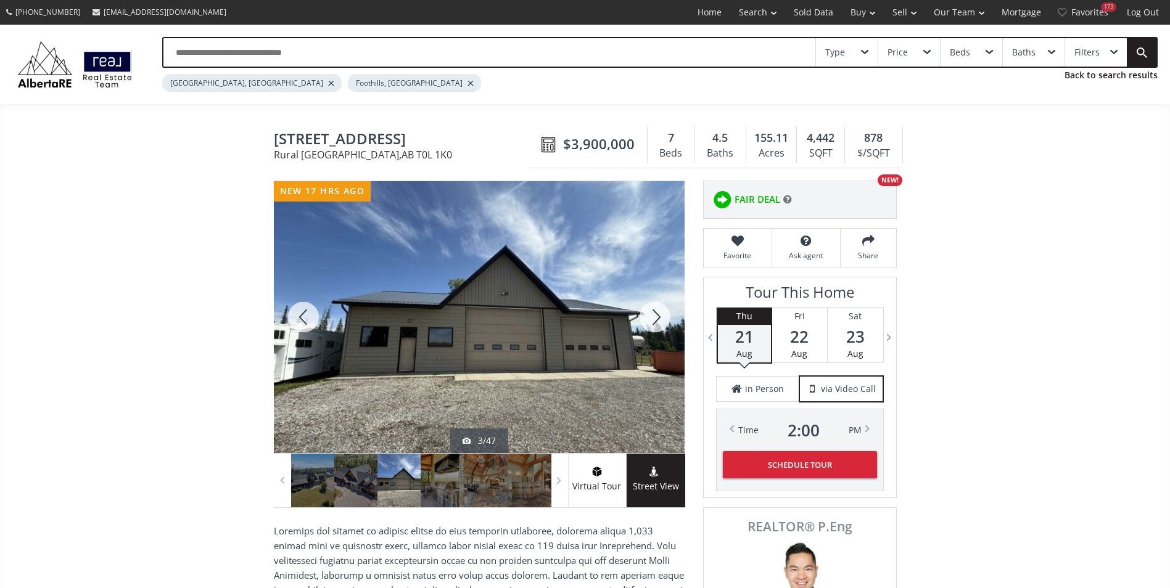
click at [661, 318] on div at bounding box center [654, 317] width 59 height 272
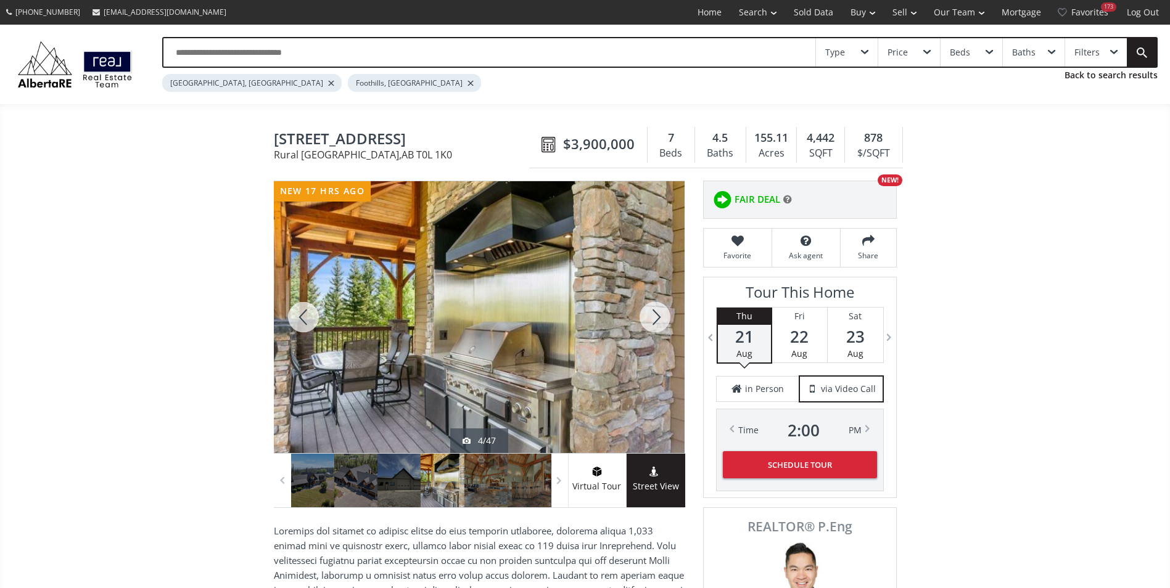
click at [661, 319] on div at bounding box center [654, 317] width 59 height 272
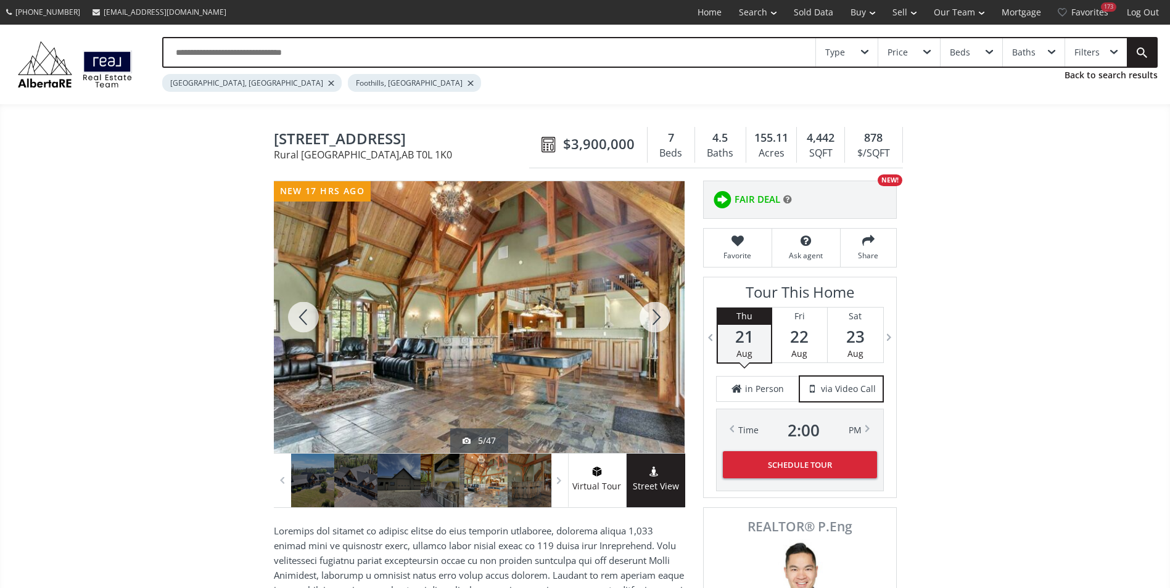
click at [661, 319] on div at bounding box center [654, 317] width 59 height 272
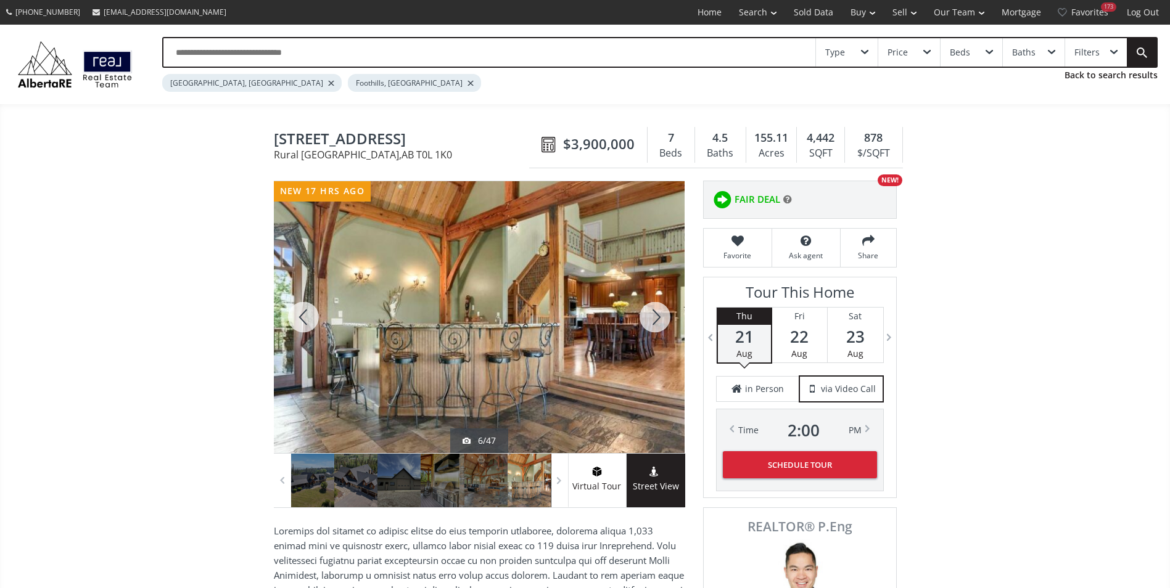
click at [661, 319] on div at bounding box center [654, 317] width 59 height 272
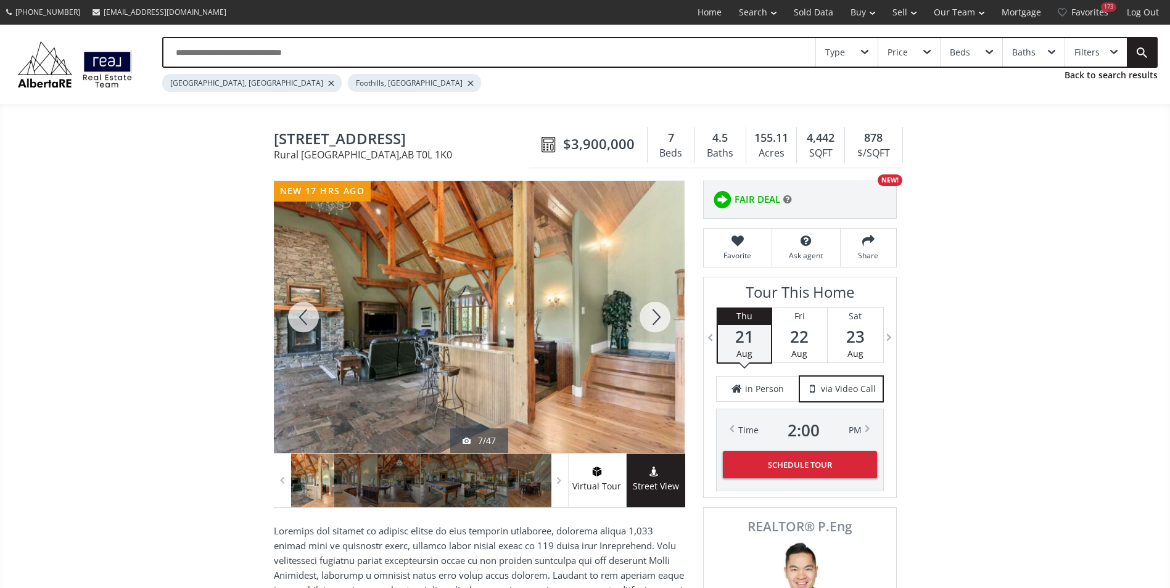
click at [661, 319] on div at bounding box center [654, 317] width 59 height 272
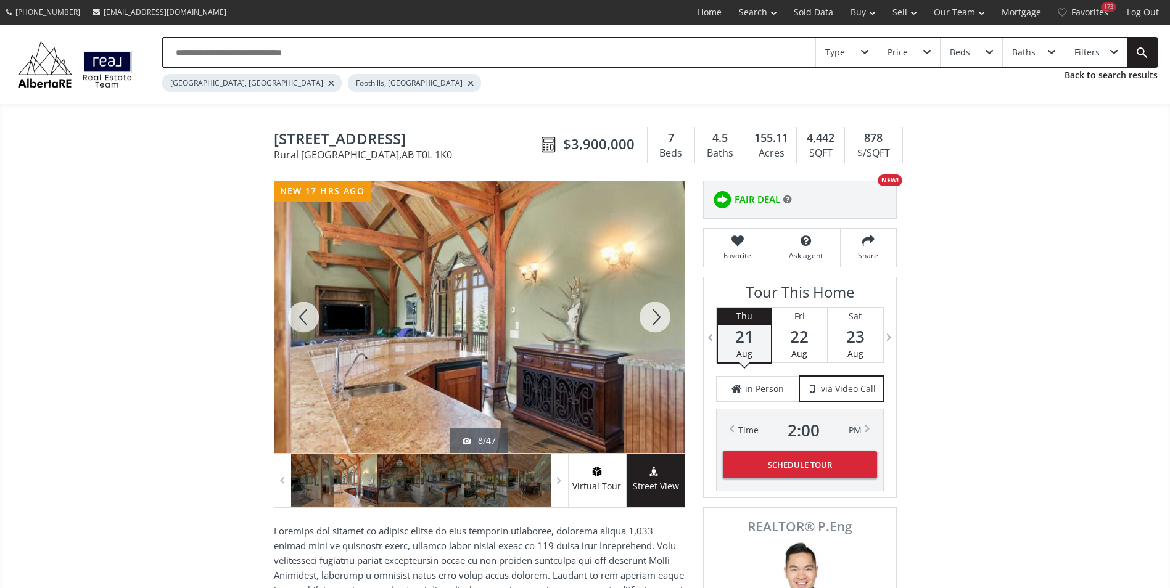
click at [661, 319] on div at bounding box center [654, 317] width 59 height 272
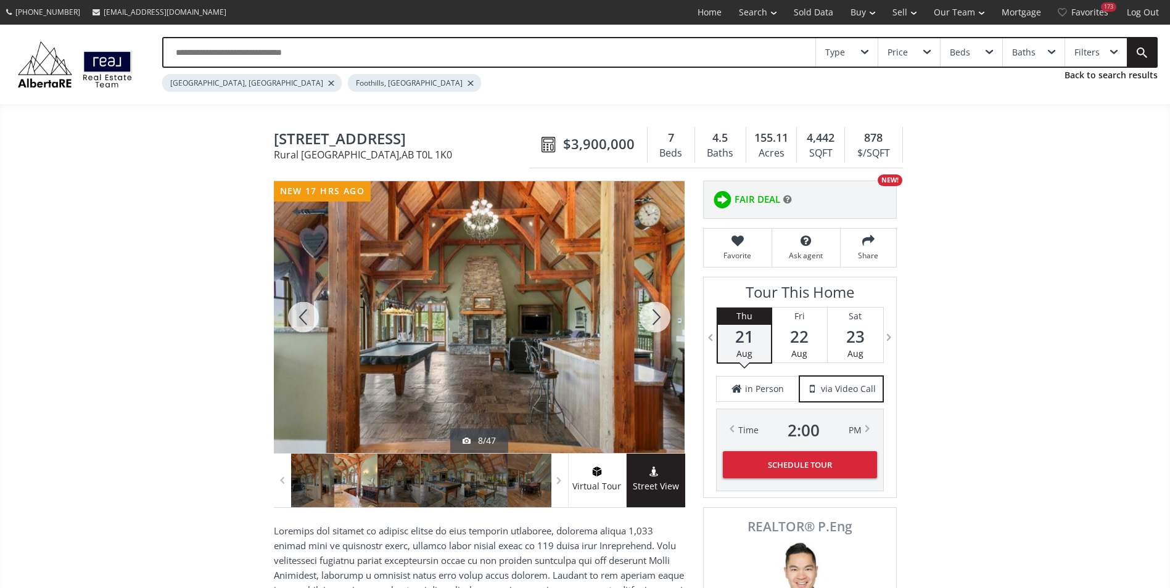
click at [661, 319] on div at bounding box center [654, 317] width 59 height 272
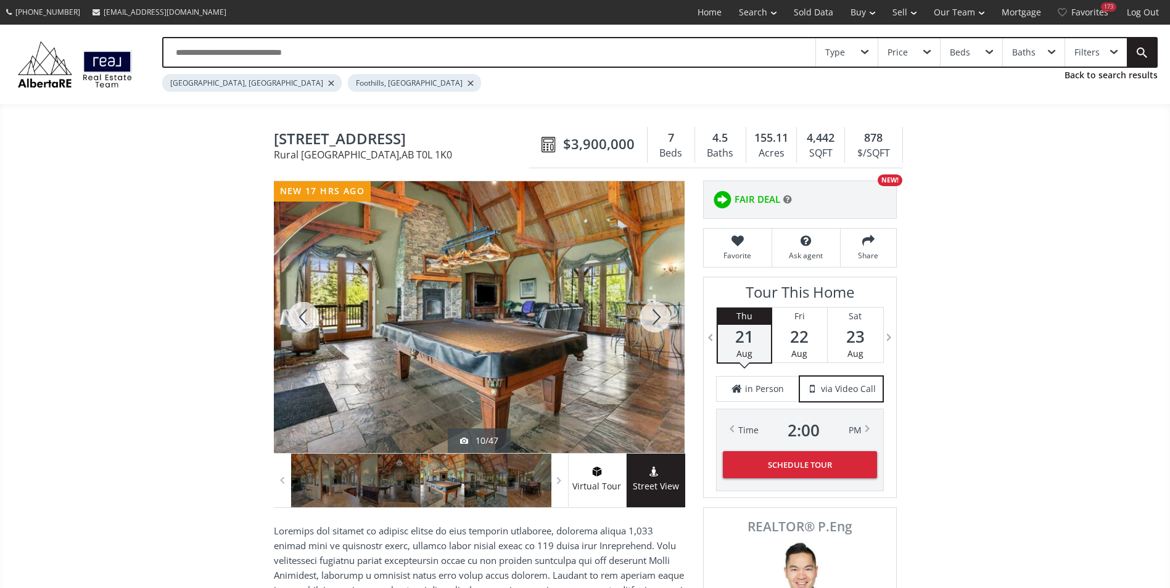
click at [661, 319] on div at bounding box center [654, 317] width 59 height 272
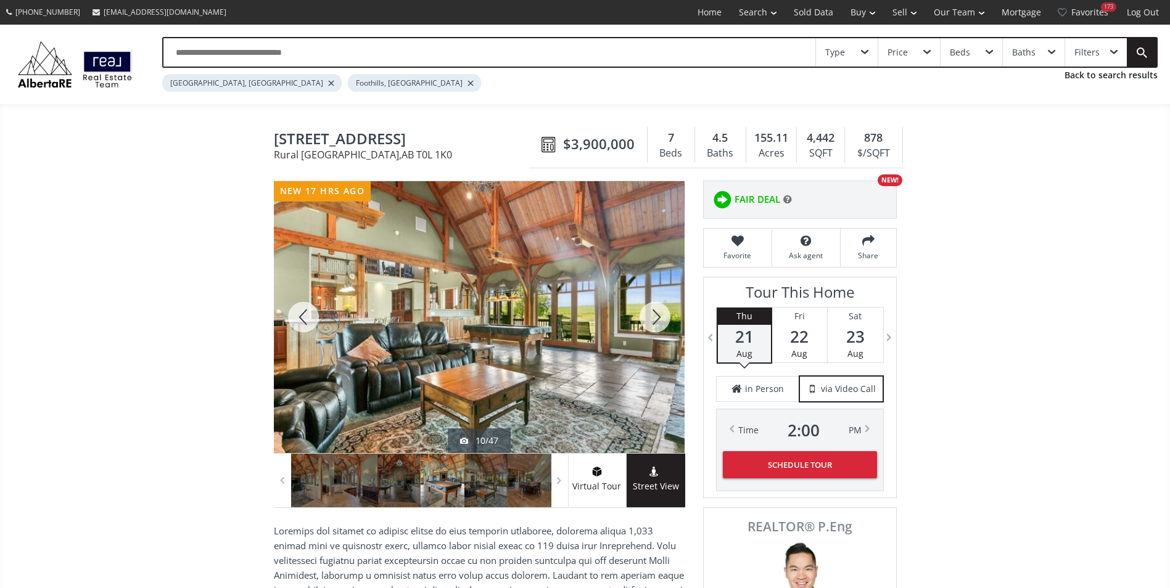
click at [661, 319] on div at bounding box center [654, 317] width 59 height 272
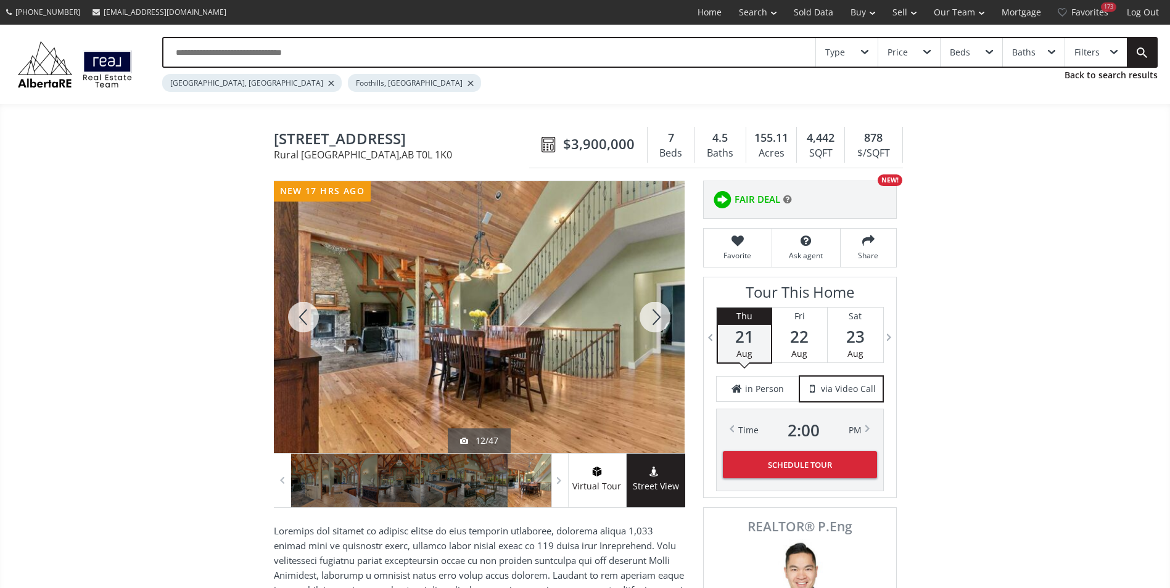
click at [661, 319] on div at bounding box center [654, 317] width 59 height 272
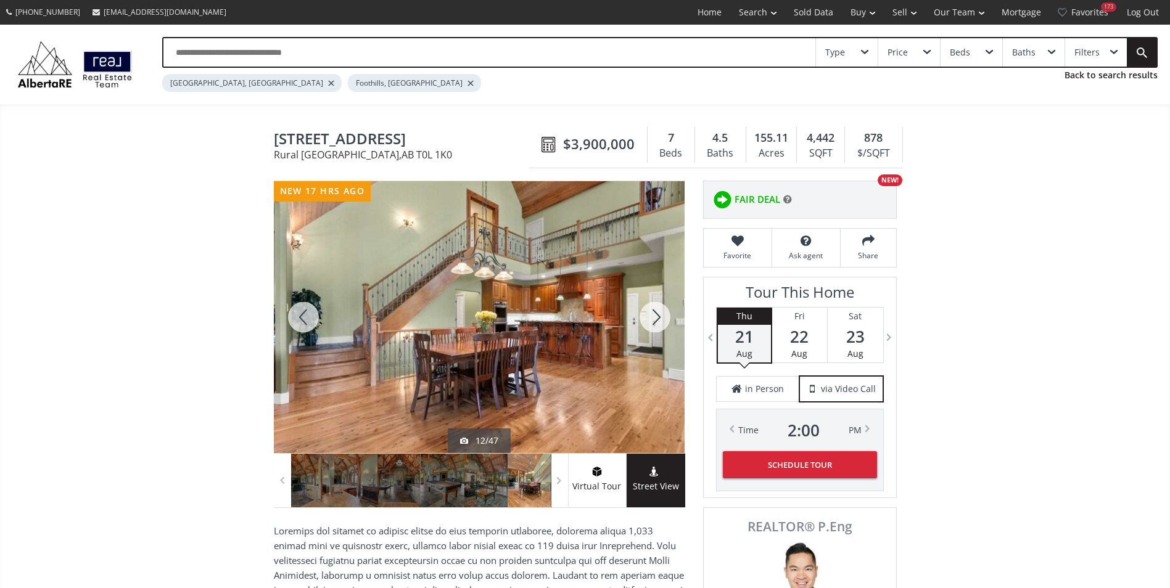
click at [661, 319] on div at bounding box center [654, 317] width 59 height 272
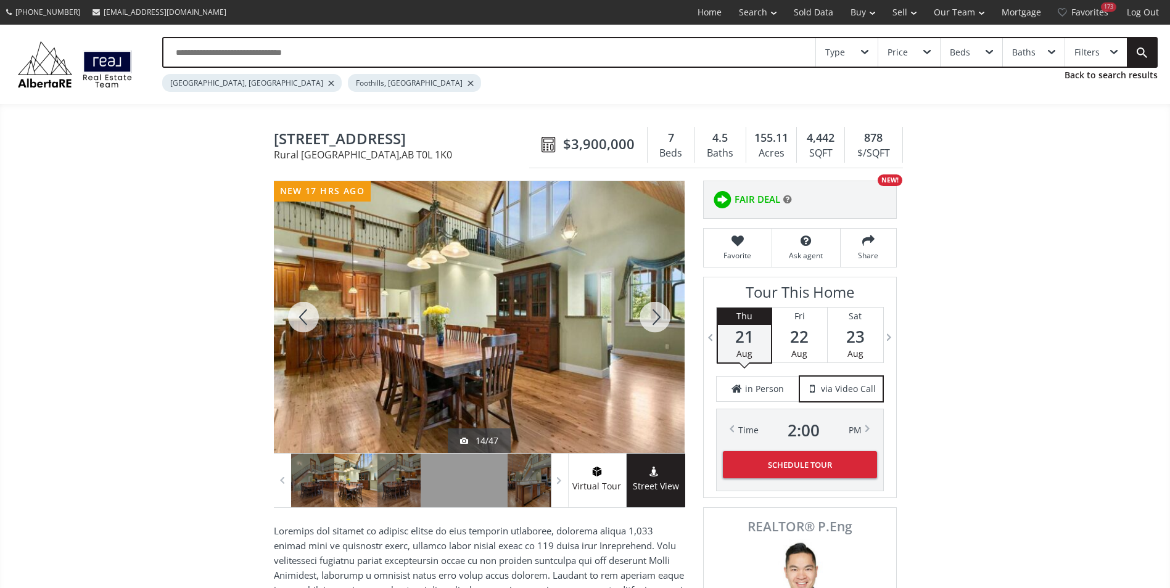
click at [661, 319] on div at bounding box center [654, 317] width 59 height 272
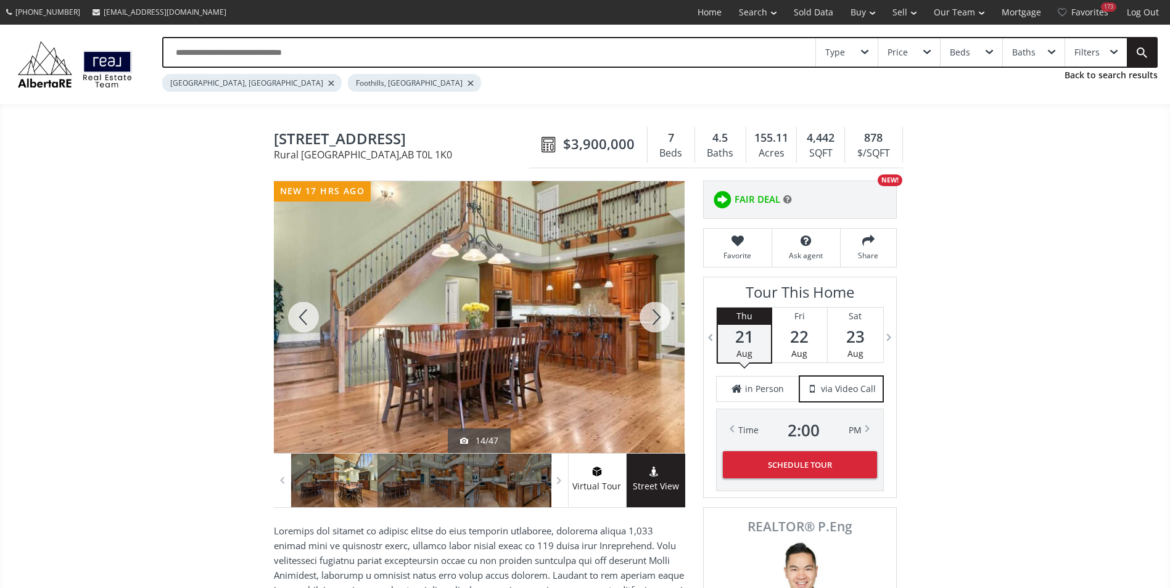
click at [661, 319] on div at bounding box center [654, 317] width 59 height 272
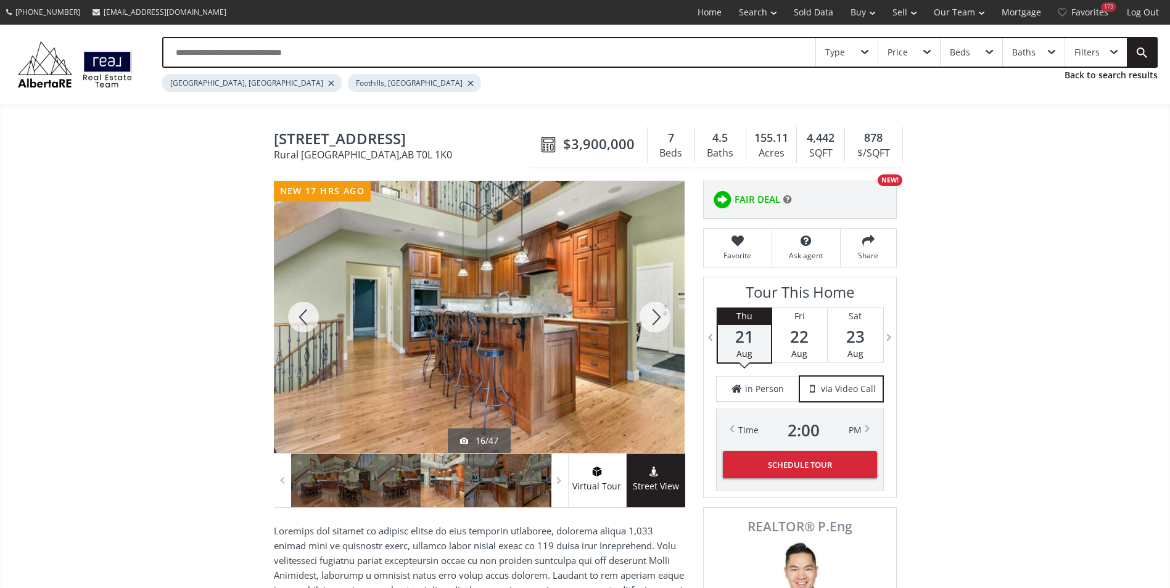
click at [661, 319] on div at bounding box center [654, 317] width 59 height 272
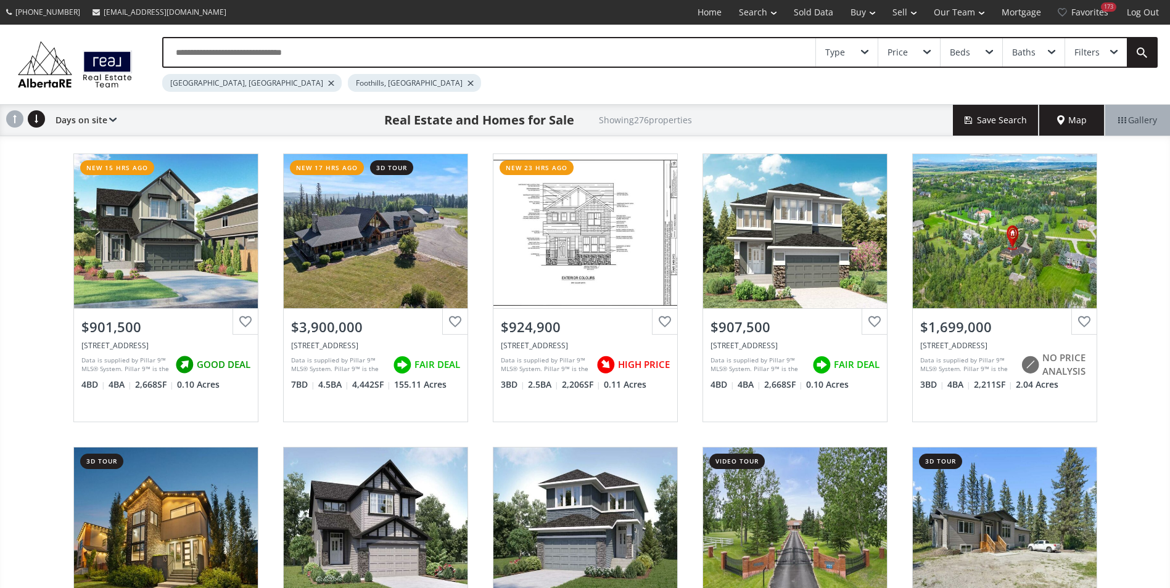
click at [223, 51] on input "text" at bounding box center [489, 52] width 652 height 28
type input "**********"
